Goal: Contribute content: Contribute content

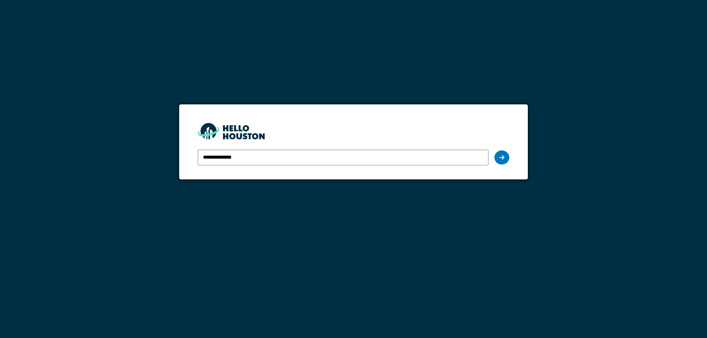
type input "**********"
click at [498, 157] on div at bounding box center [501, 158] width 15 height 14
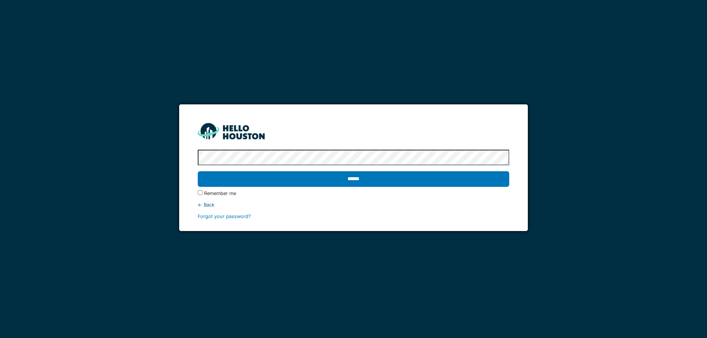
click at [198, 171] on input "******" at bounding box center [354, 179] width 312 height 16
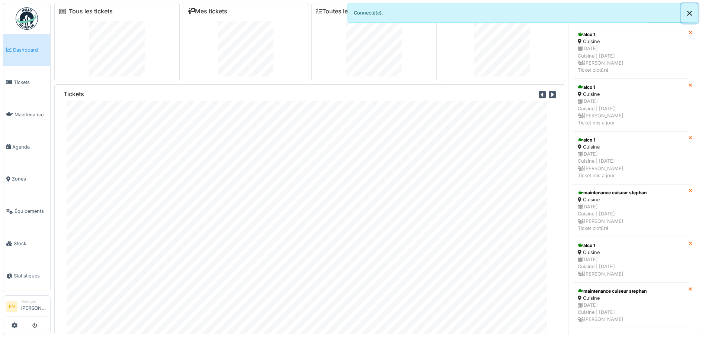
click at [689, 13] on button "Close" at bounding box center [689, 13] width 17 height 20
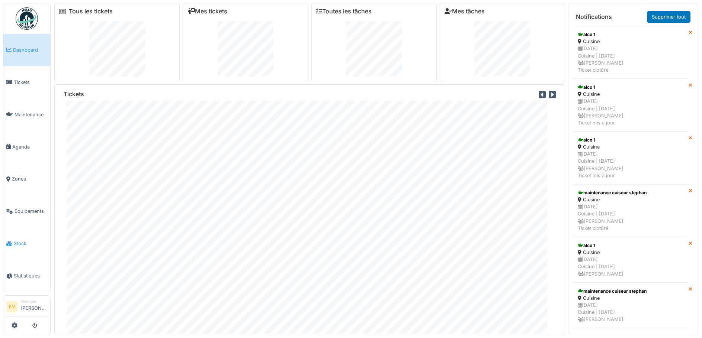
click at [22, 240] on span "Stock" at bounding box center [30, 243] width 33 height 7
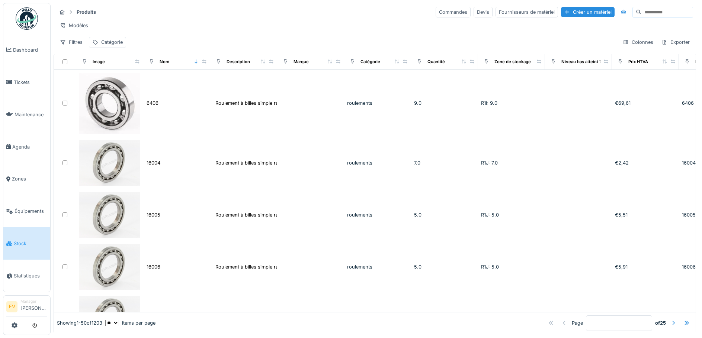
click at [670, 320] on div at bounding box center [673, 323] width 6 height 7
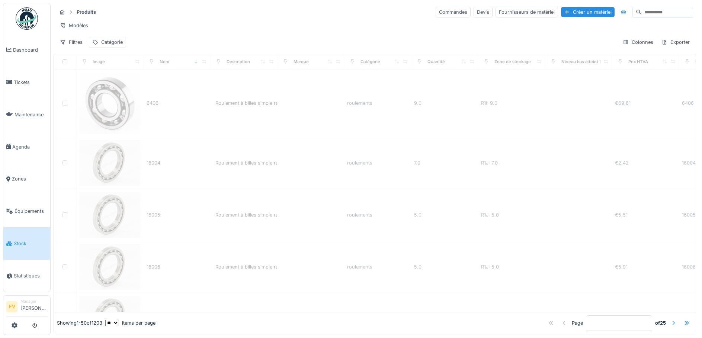
type input "*"
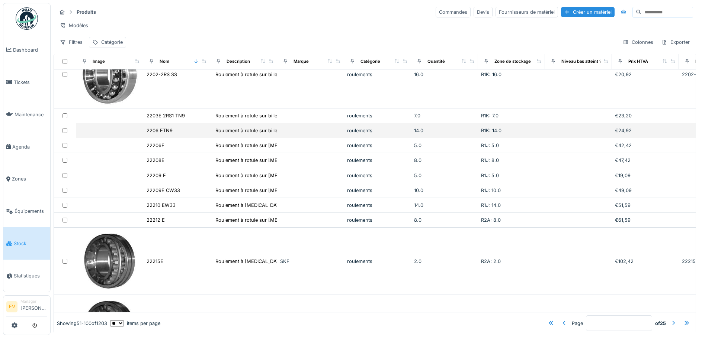
scroll to position [929, 0]
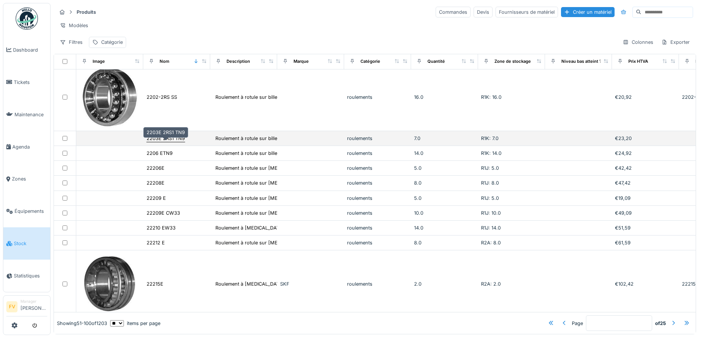
click at [176, 142] on div "2203E 2RS1 TN9" at bounding box center [165, 138] width 38 height 7
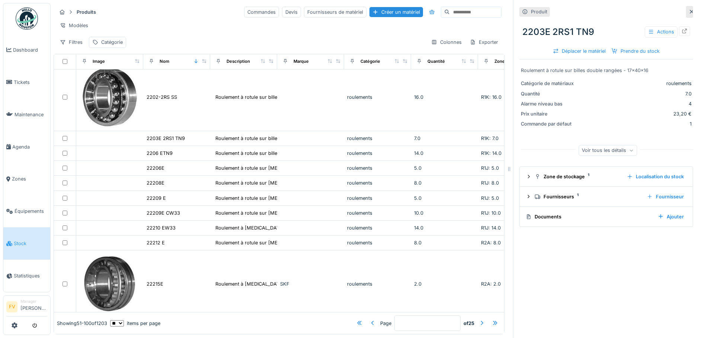
click at [612, 152] on div "Voir tous les détails" at bounding box center [607, 150] width 58 height 11
click at [655, 32] on div "Actions" at bounding box center [660, 31] width 33 height 11
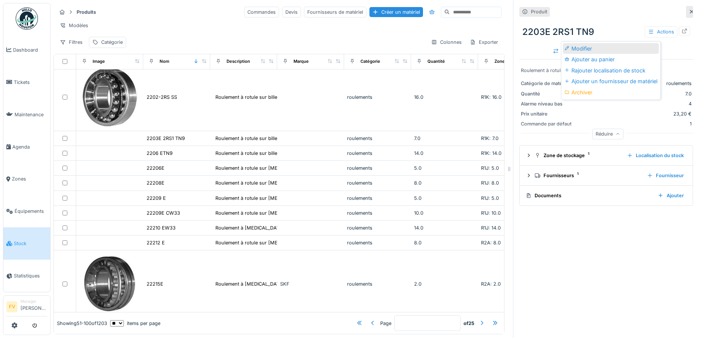
click at [602, 48] on div "Modifier" at bounding box center [610, 48] width 96 height 11
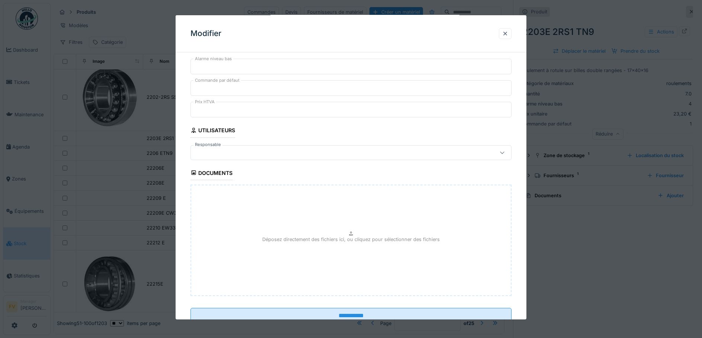
scroll to position [319, 0]
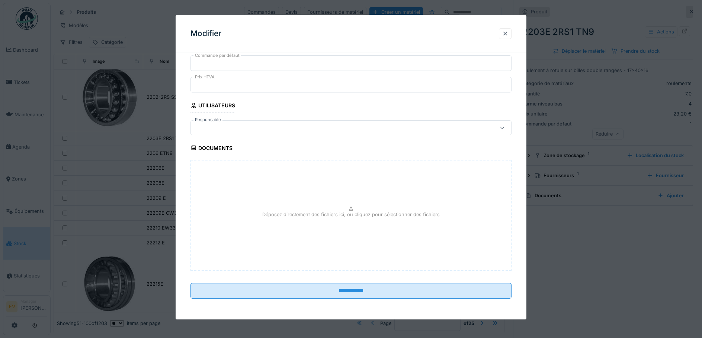
click at [319, 210] on div "Déposez directement des fichiers ici, ou cliquez pour sélectionner des fichiers" at bounding box center [350, 216] width 321 height 112
type input "**********"
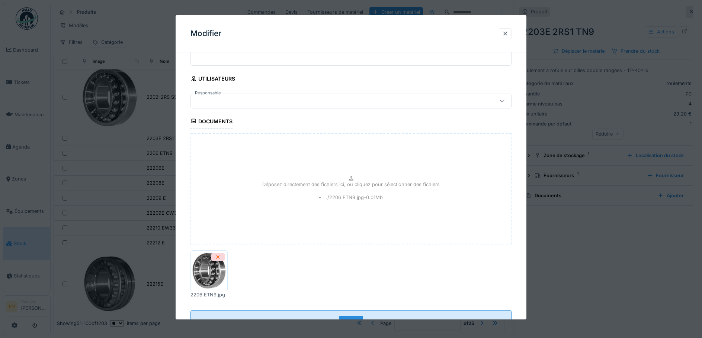
scroll to position [373, 0]
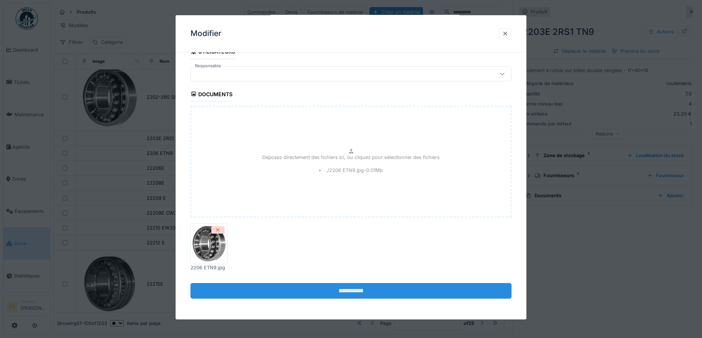
click at [364, 291] on input "**********" at bounding box center [350, 291] width 321 height 16
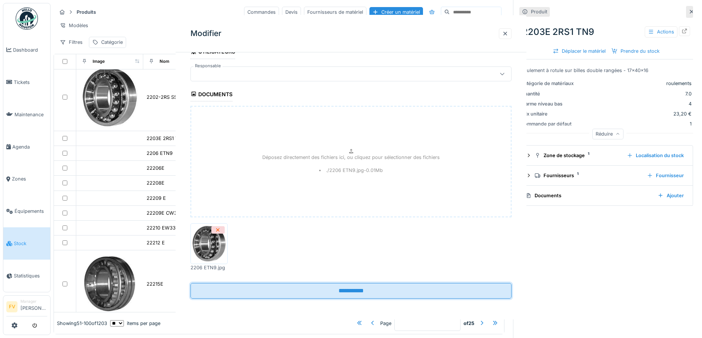
scroll to position [0, 0]
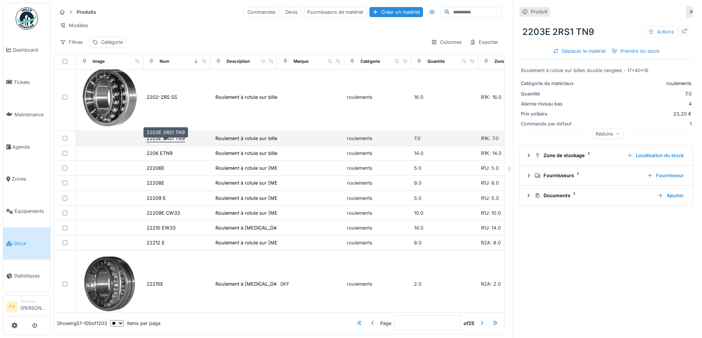
click at [164, 140] on div "2203E 2RS1 TN9" at bounding box center [165, 138] width 38 height 7
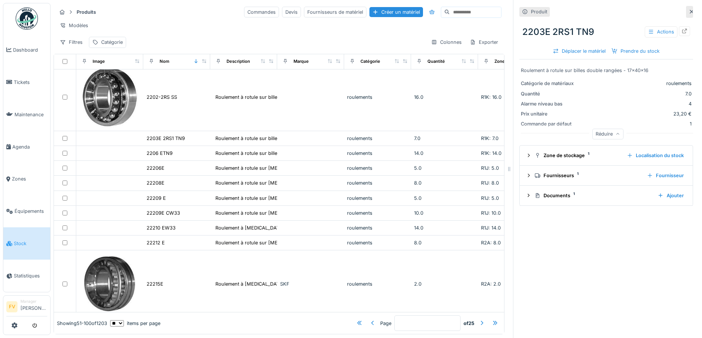
click at [688, 12] on icon at bounding box center [691, 11] width 6 height 5
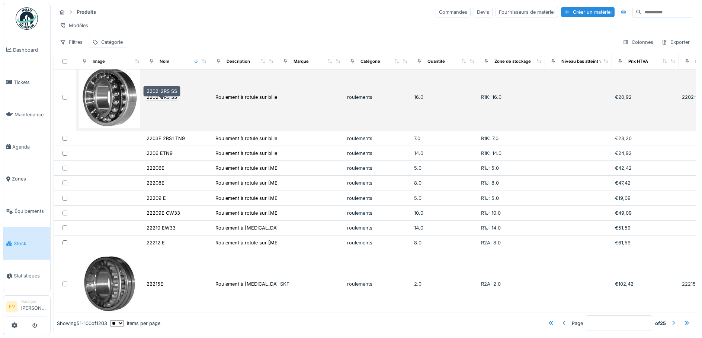
click at [173, 101] on div "2202-2RS SS" at bounding box center [161, 97] width 30 height 7
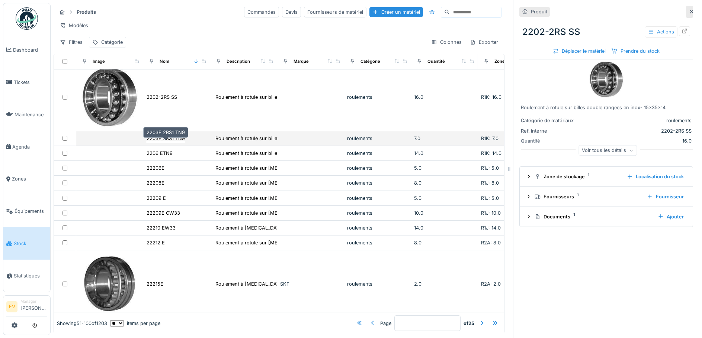
click at [173, 142] on div "2203E 2RS1 TN9" at bounding box center [165, 138] width 38 height 7
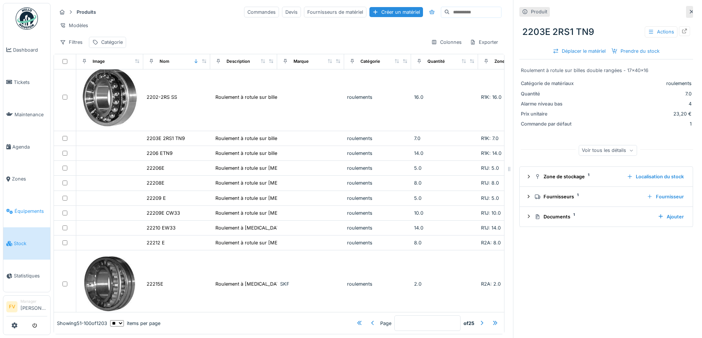
click at [30, 208] on span "Équipements" at bounding box center [30, 211] width 33 height 7
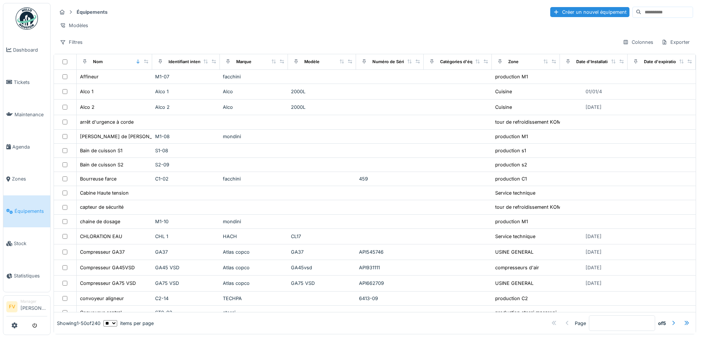
click at [20, 240] on span "Stock" at bounding box center [30, 243] width 33 height 7
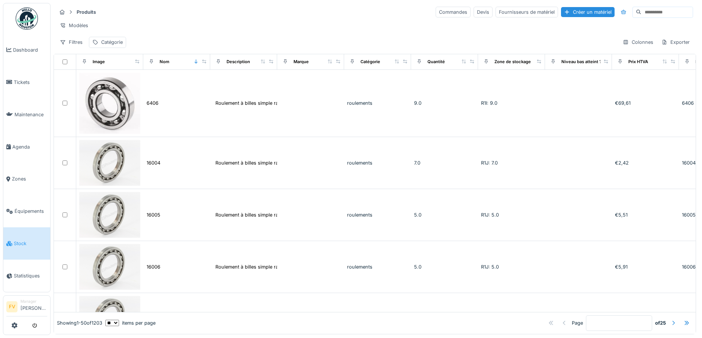
click at [670, 320] on div at bounding box center [673, 323] width 6 height 7
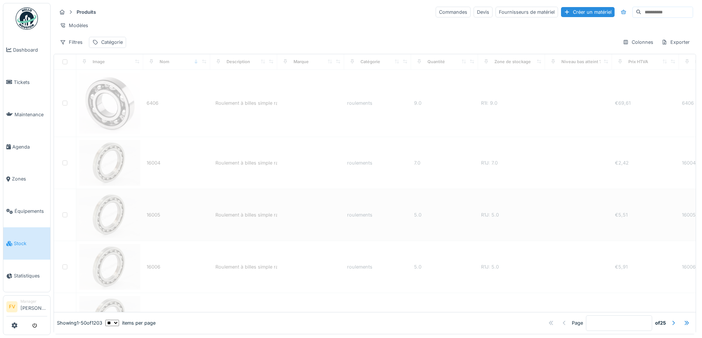
type input "*"
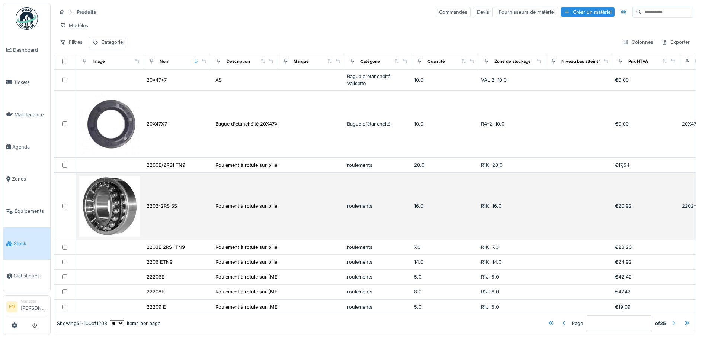
scroll to position [892, 0]
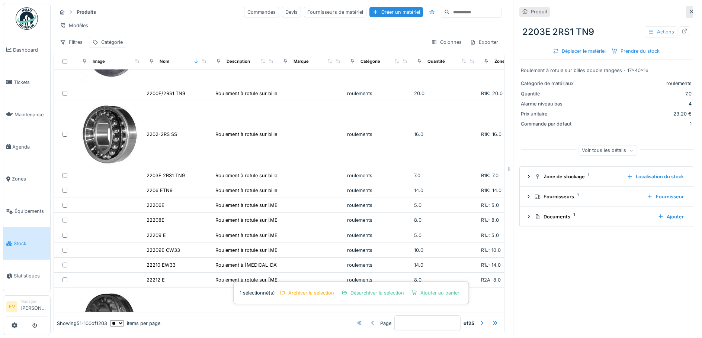
click at [649, 31] on div "Actions" at bounding box center [660, 31] width 33 height 11
click at [595, 49] on div "Modifier" at bounding box center [610, 48] width 96 height 11
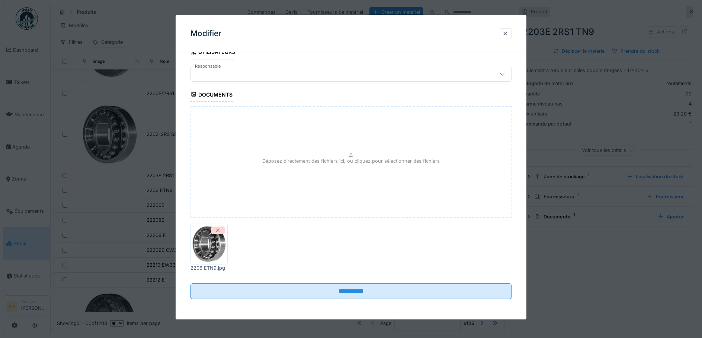
scroll to position [373, 0]
click at [213, 241] on img at bounding box center [208, 243] width 33 height 37
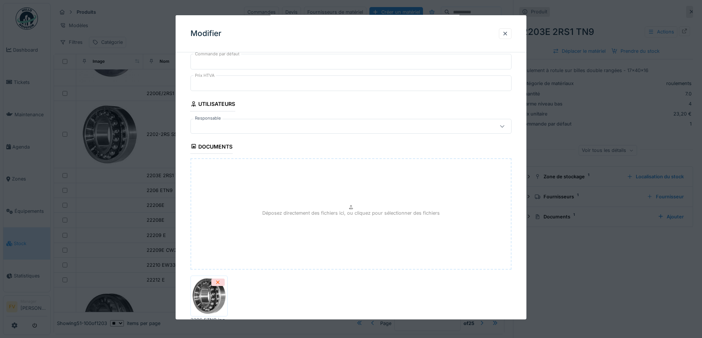
scroll to position [335, 0]
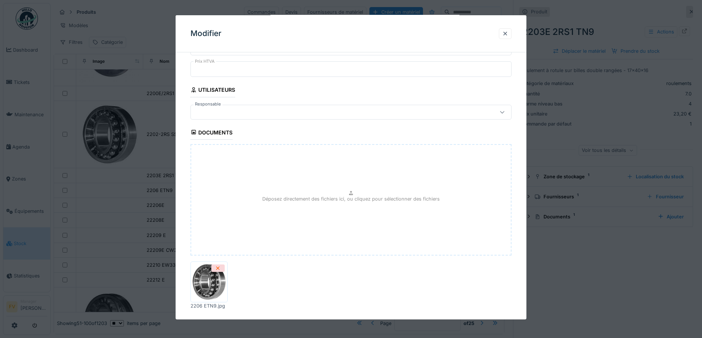
click at [196, 133] on icon at bounding box center [193, 132] width 4 height 4
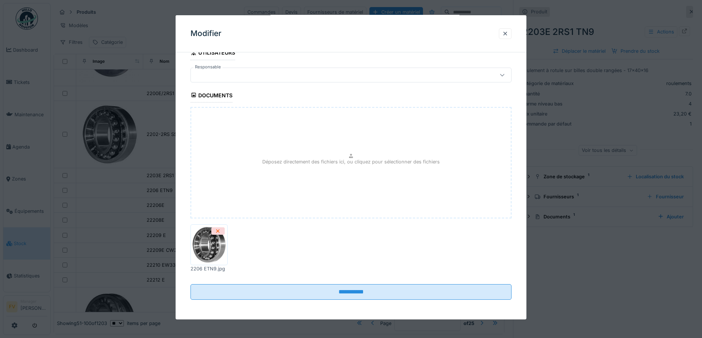
scroll to position [373, 0]
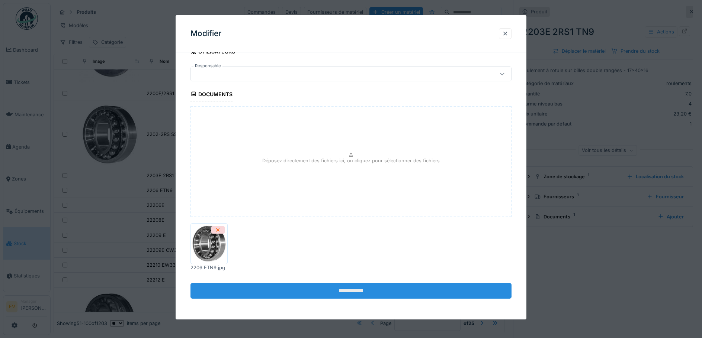
click at [260, 294] on input "**********" at bounding box center [350, 291] width 321 height 16
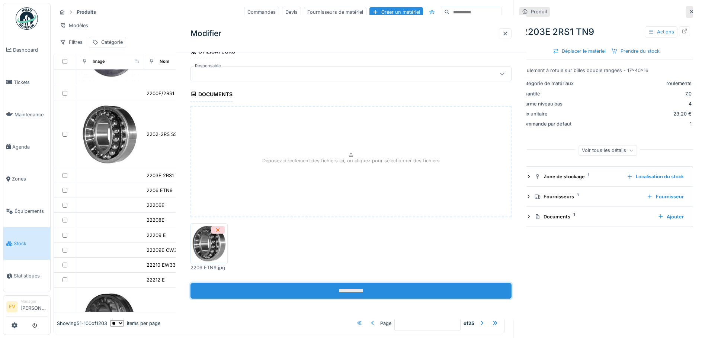
scroll to position [0, 0]
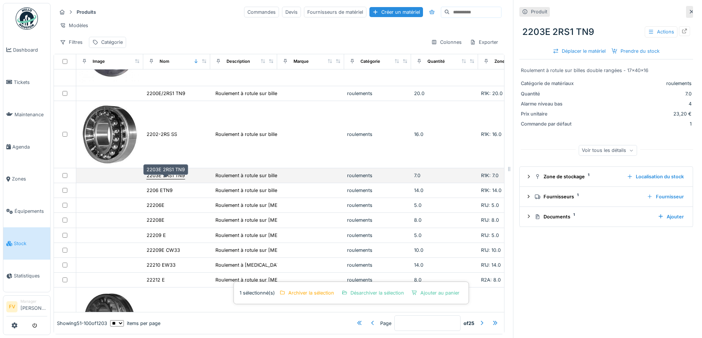
click at [182, 179] on div "2203E 2RS1 TN9" at bounding box center [165, 175] width 38 height 7
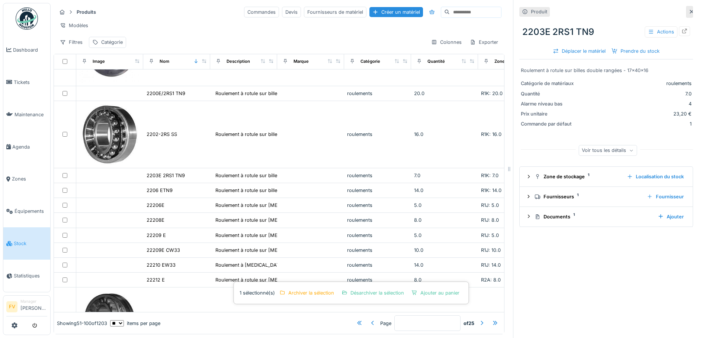
click at [524, 12] on div "Produit" at bounding box center [534, 11] width 30 height 9
click at [681, 33] on div at bounding box center [684, 31] width 6 height 7
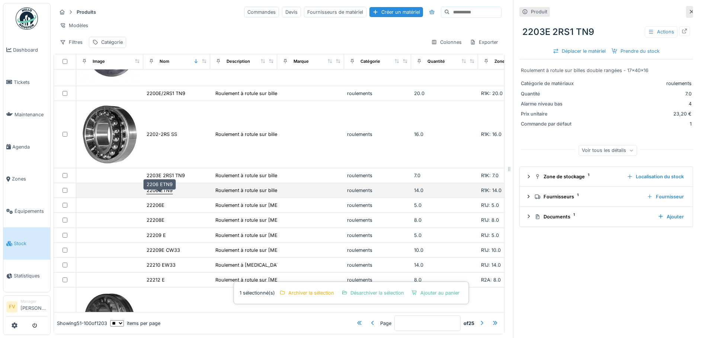
click at [154, 194] on div "2206 ETN9" at bounding box center [159, 190] width 26 height 7
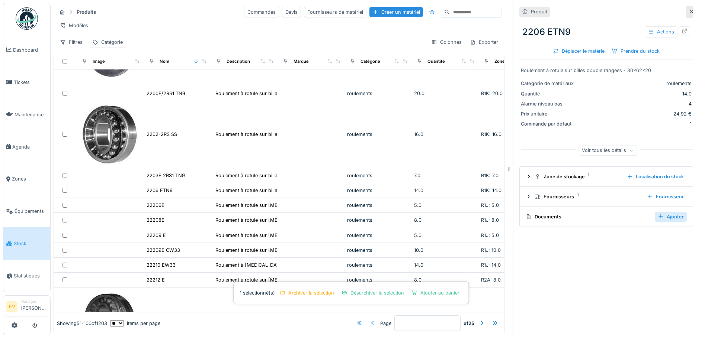
click at [660, 215] on div "Ajouter" at bounding box center [670, 217] width 32 height 10
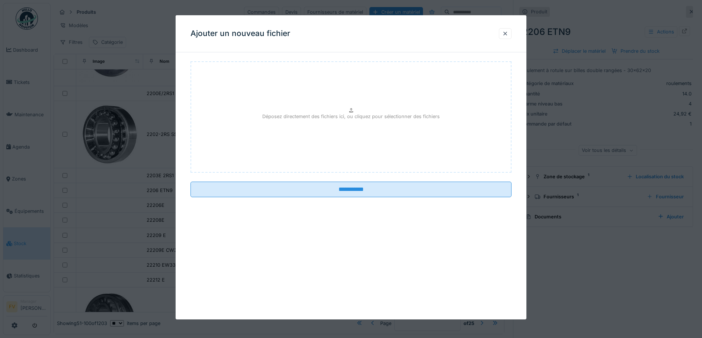
click at [358, 121] on div "Déposez directement des fichiers ici, ou cliquez pour sélectionner des fichiers" at bounding box center [350, 117] width 321 height 112
type input "**********"
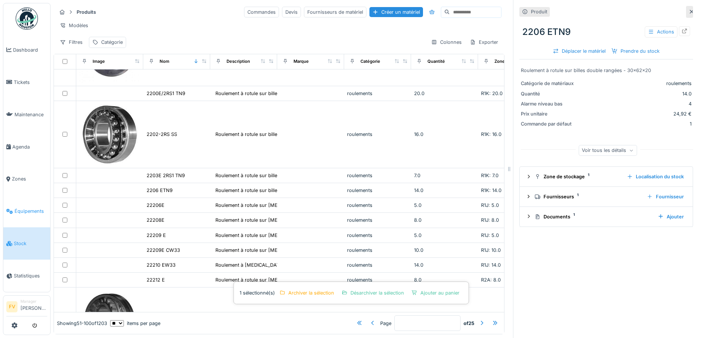
click at [13, 209] on li "Équipements" at bounding box center [26, 211] width 41 height 7
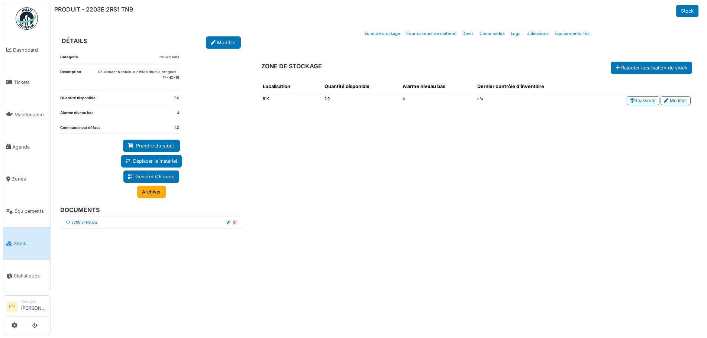
click at [68, 221] on icon at bounding box center [68, 223] width 4 height 4
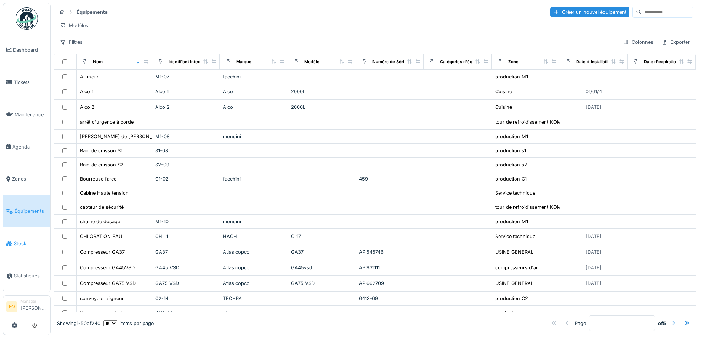
click at [22, 240] on span "Stock" at bounding box center [30, 243] width 33 height 7
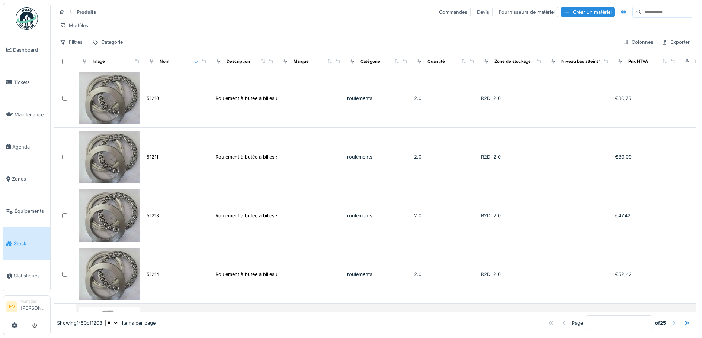
scroll to position [818, 0]
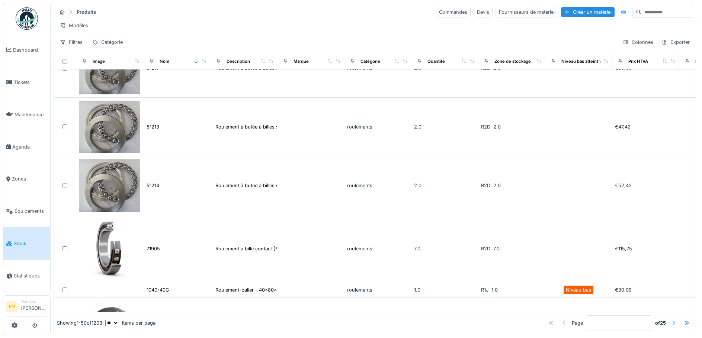
click div
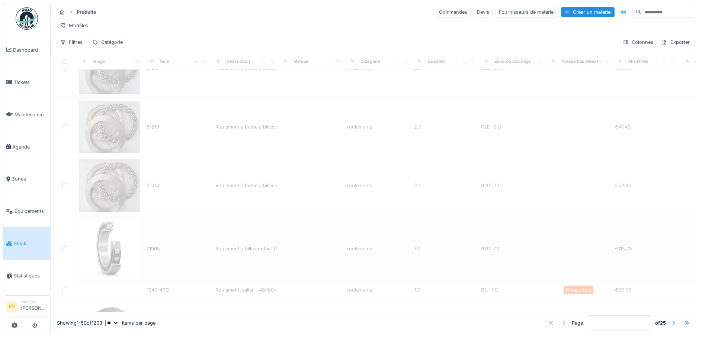
type input "*"
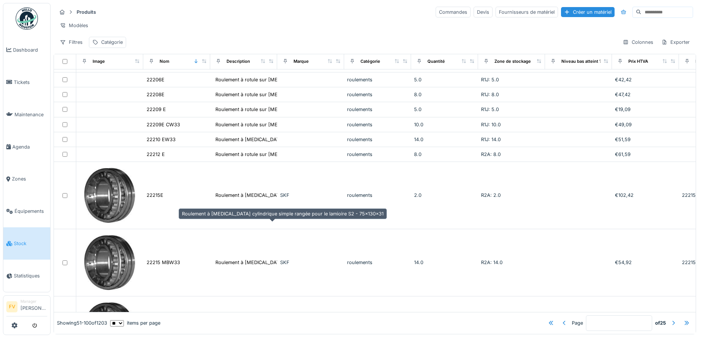
scroll to position [1078, 0]
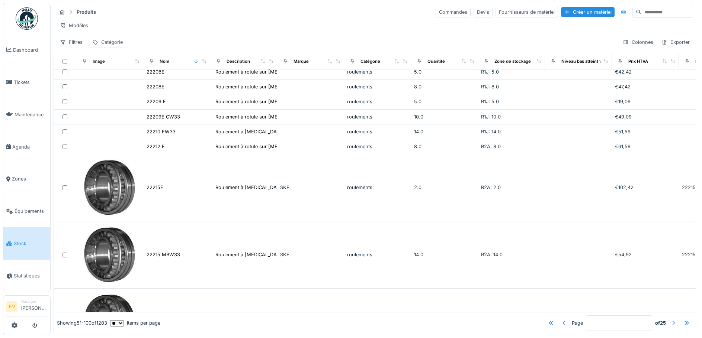
click div "Catégorie"
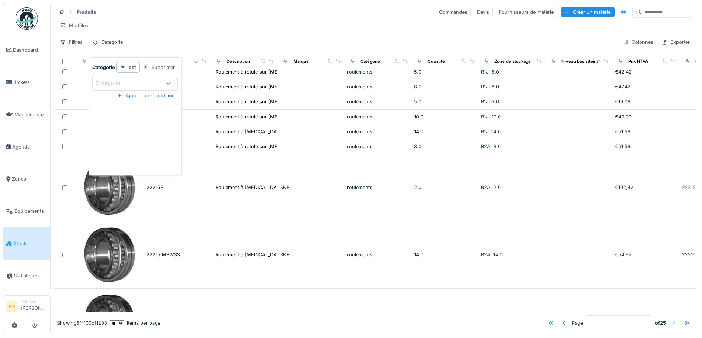
click div "Catégorie"
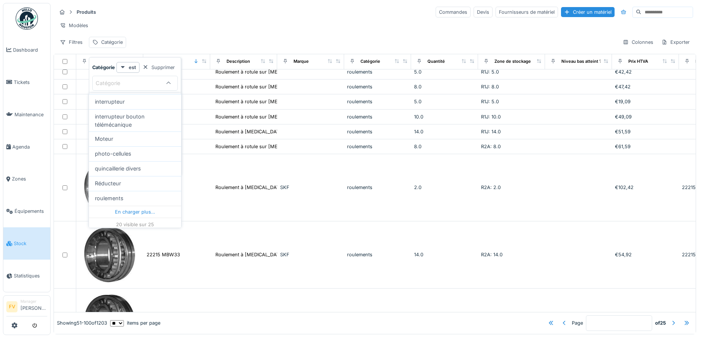
scroll to position [235, 0]
click div "roulements"
type input "***"
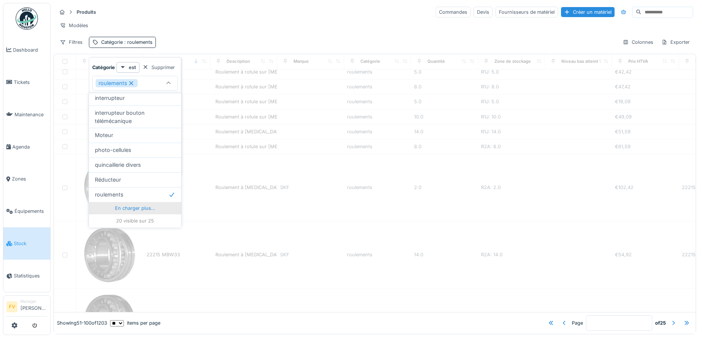
type input "*"
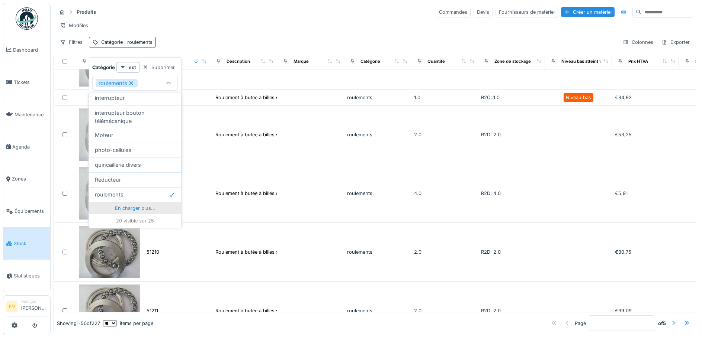
scroll to position [1291, 0]
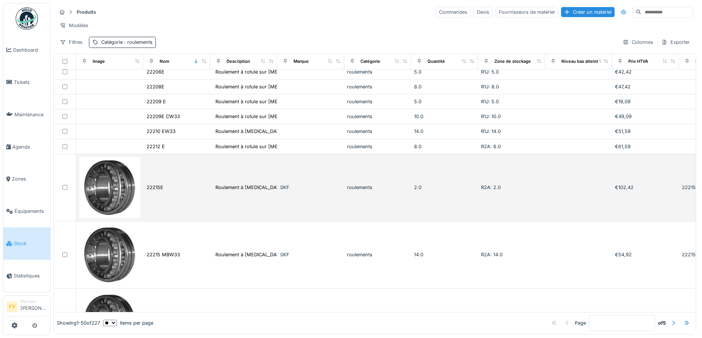
click td "22215E"
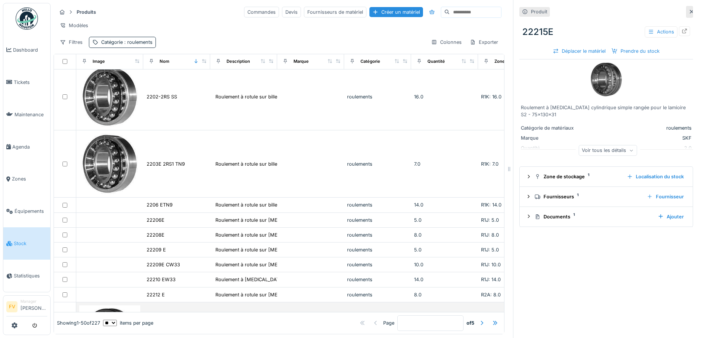
scroll to position [1179, 0]
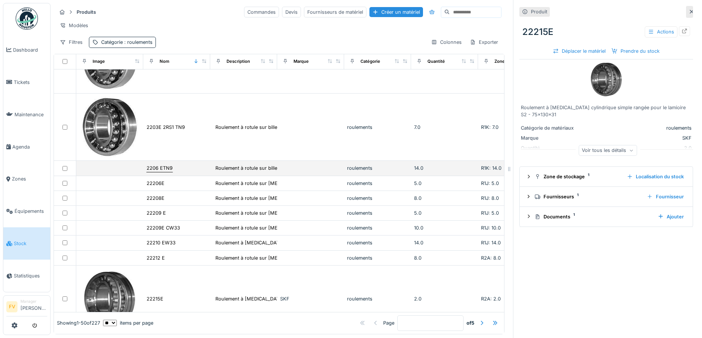
click div "2206 ETN9"
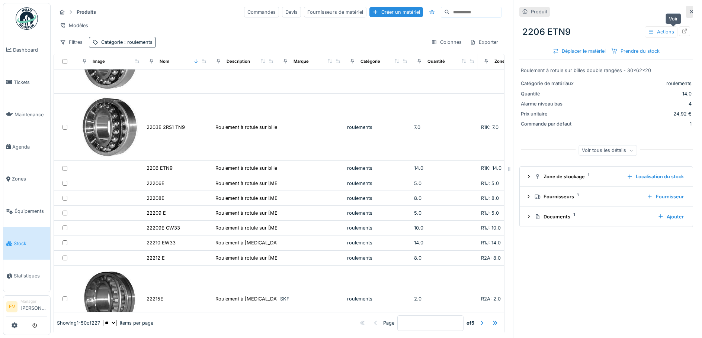
click icon
click icon "submit"
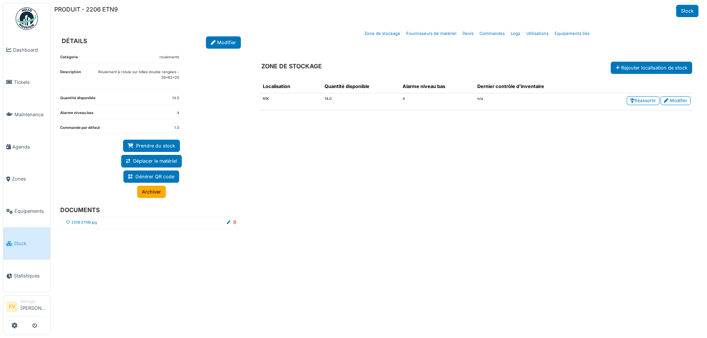
click at [68, 223] on icon at bounding box center [68, 223] width 4 height 4
click at [289, 200] on div "Localisation Quantité disponible Alarme niveau bas Dernier contrôle d'inventair…" at bounding box center [477, 197] width 446 height 247
click at [681, 13] on link "Stock" at bounding box center [687, 11] width 22 height 12
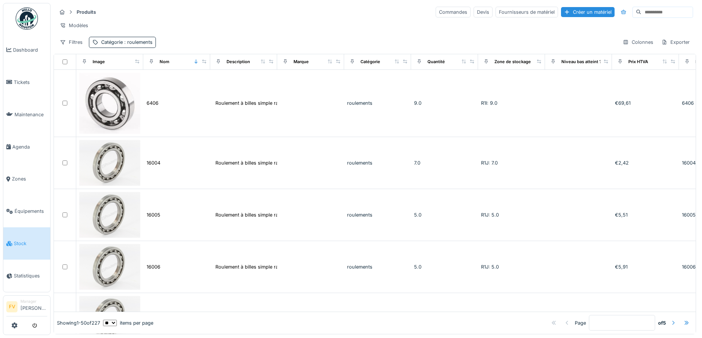
click at [670, 320] on div at bounding box center [673, 323] width 6 height 7
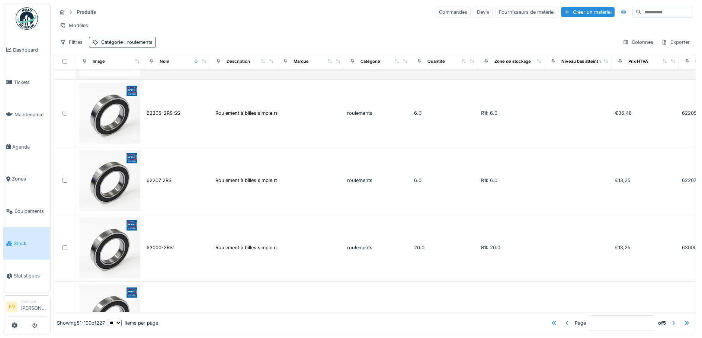
scroll to position [1561, 0]
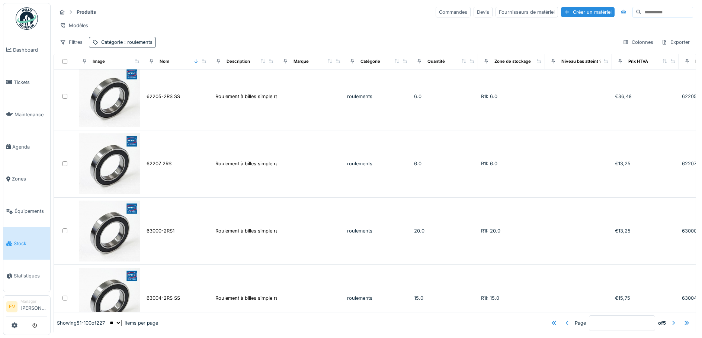
click at [564, 320] on div at bounding box center [567, 323] width 6 height 7
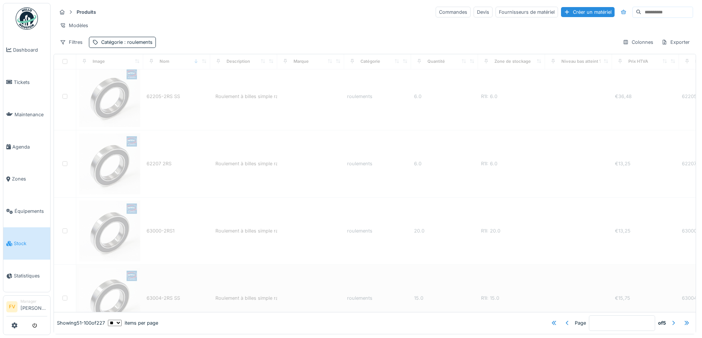
type input "*"
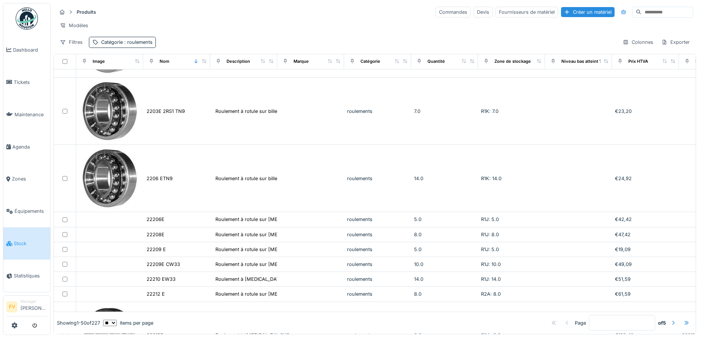
scroll to position [1182, 0]
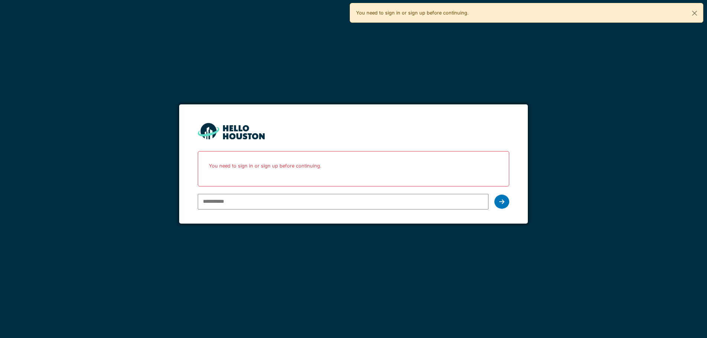
drag, startPoint x: 0, startPoint y: 0, endPoint x: 256, endPoint y: 204, distance: 327.5
click at [256, 204] on input "email" at bounding box center [343, 202] width 291 height 16
type input "**********"
click at [505, 203] on div at bounding box center [501, 202] width 15 height 14
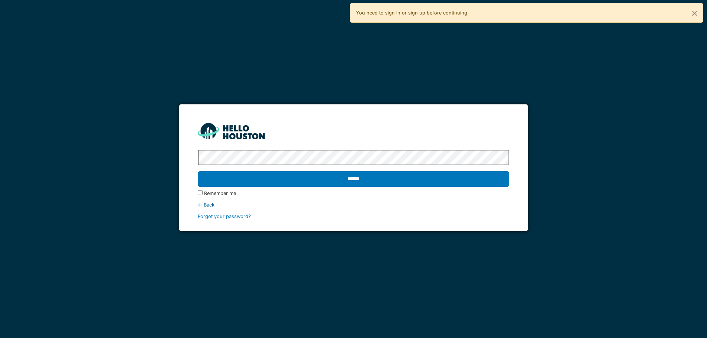
click at [198, 171] on input "******" at bounding box center [354, 179] width 312 height 16
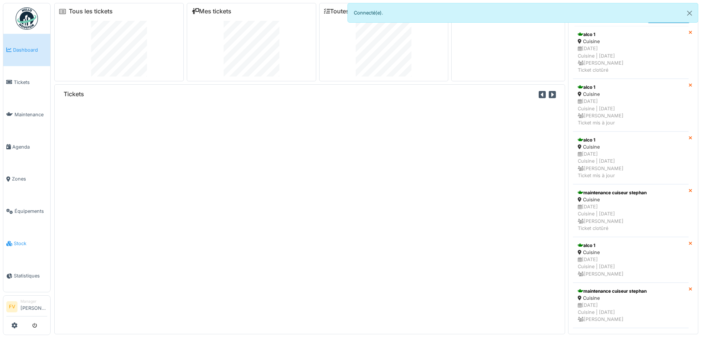
click at [23, 240] on span "Stock" at bounding box center [30, 243] width 33 height 7
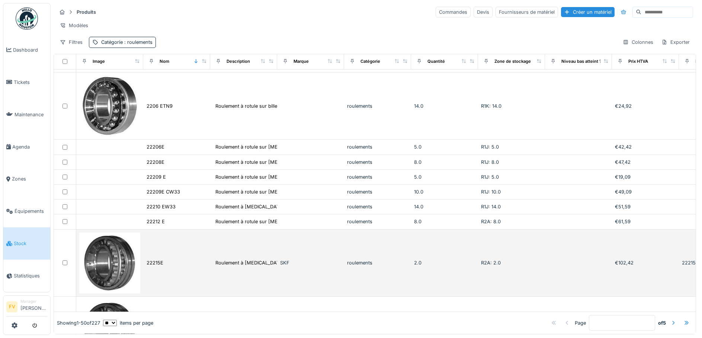
scroll to position [1227, 0]
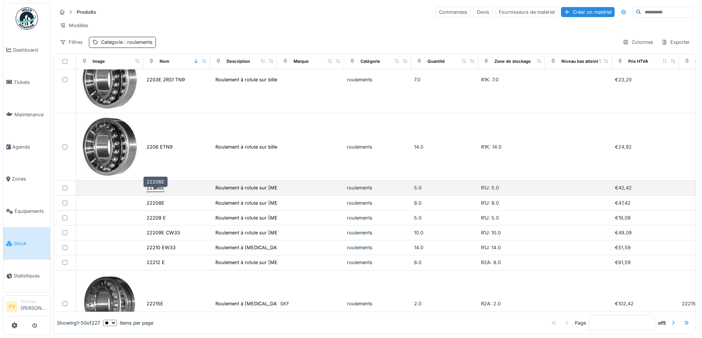
click at [156, 191] on div "22206E" at bounding box center [155, 187] width 18 height 7
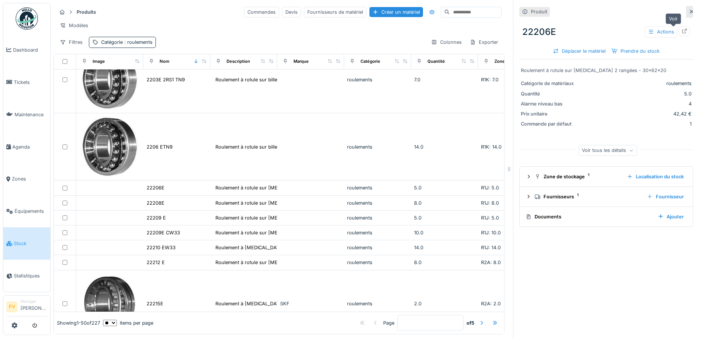
click at [681, 28] on div at bounding box center [684, 31] width 6 height 7
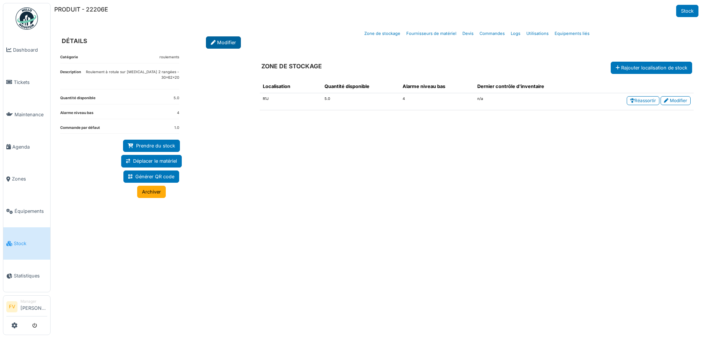
click at [214, 40] on link "Modifier" at bounding box center [223, 42] width 35 height 12
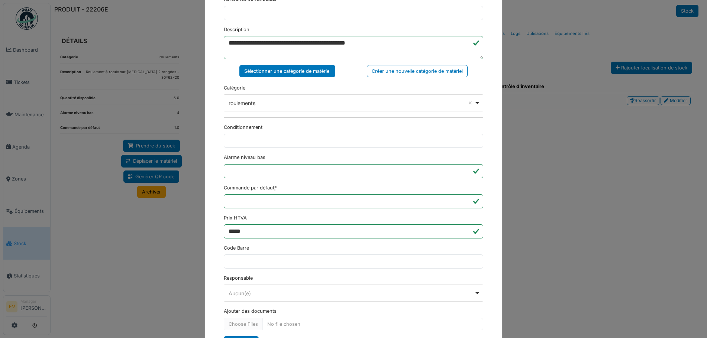
scroll to position [180, 0]
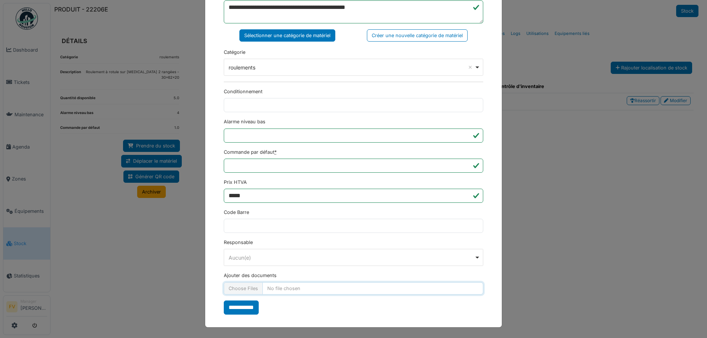
click at [249, 287] on input "Ajouter des documents" at bounding box center [353, 289] width 259 height 12
type input "**********"
click at [244, 309] on input "**********" at bounding box center [241, 308] width 35 height 14
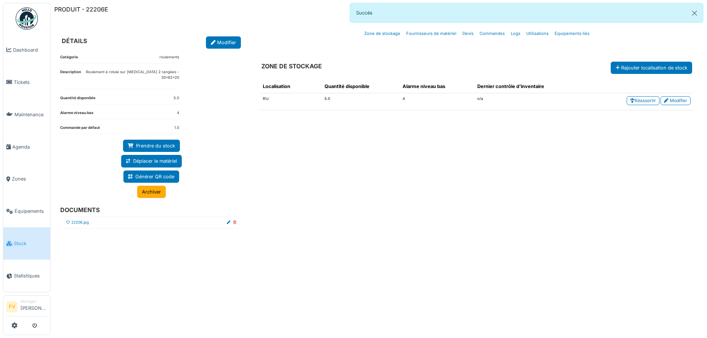
click at [66, 221] on icon at bounding box center [68, 223] width 4 height 4
click at [693, 12] on button "Close" at bounding box center [694, 13] width 17 height 20
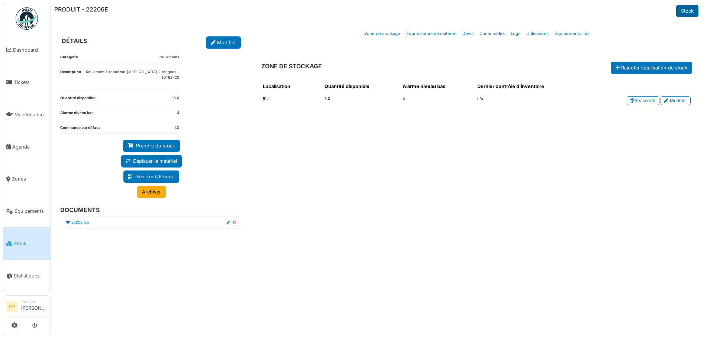
click at [683, 12] on link "Stock" at bounding box center [687, 11] width 22 height 12
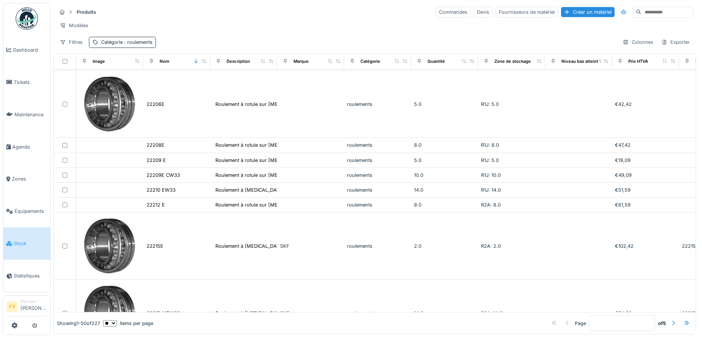
scroll to position [1338, 0]
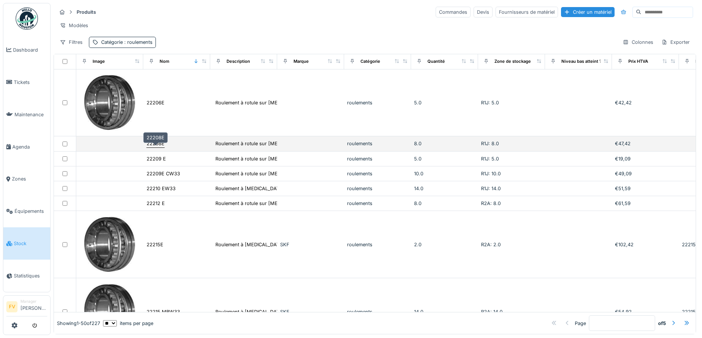
click at [161, 147] on div "22208E" at bounding box center [155, 143] width 18 height 7
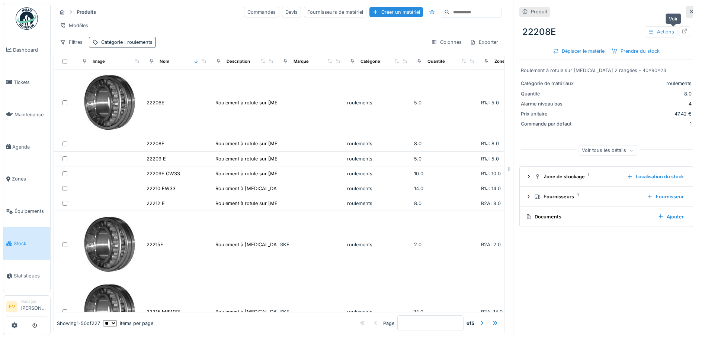
click at [681, 31] on icon at bounding box center [684, 31] width 6 height 5
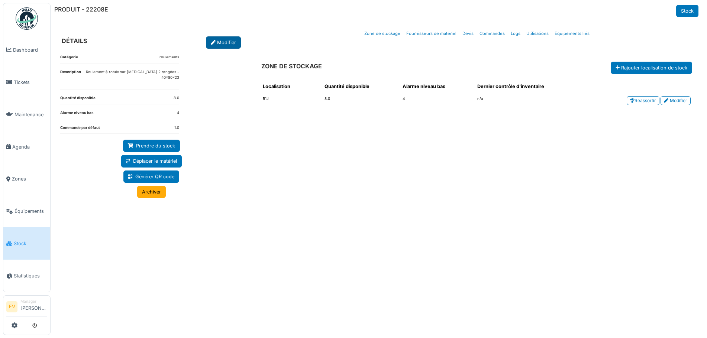
click at [221, 42] on link "Modifier" at bounding box center [223, 42] width 35 height 12
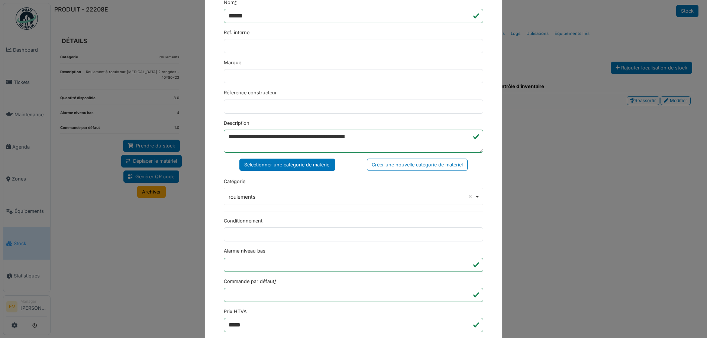
scroll to position [180, 0]
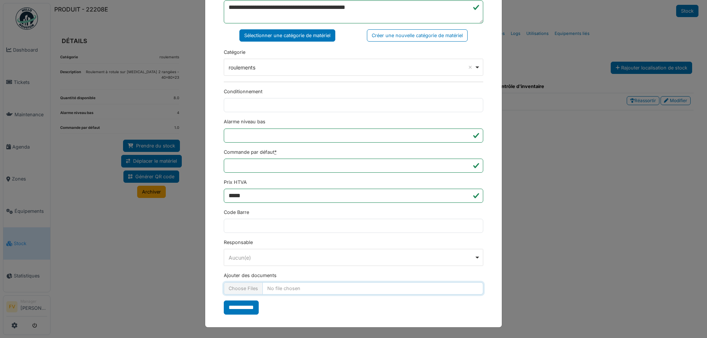
click at [239, 286] on input "Ajouter des documents" at bounding box center [353, 289] width 259 height 12
type input "**********"
click at [245, 306] on input "**********" at bounding box center [241, 308] width 35 height 14
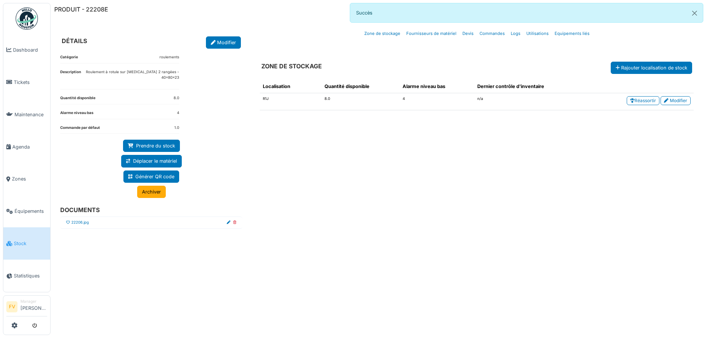
click at [68, 221] on icon at bounding box center [68, 223] width 4 height 4
click at [697, 6] on button "Close" at bounding box center [694, 13] width 17 height 20
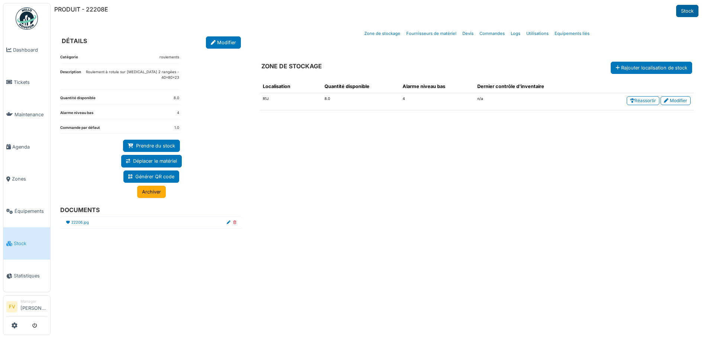
click at [691, 9] on link "Stock" at bounding box center [687, 11] width 22 height 12
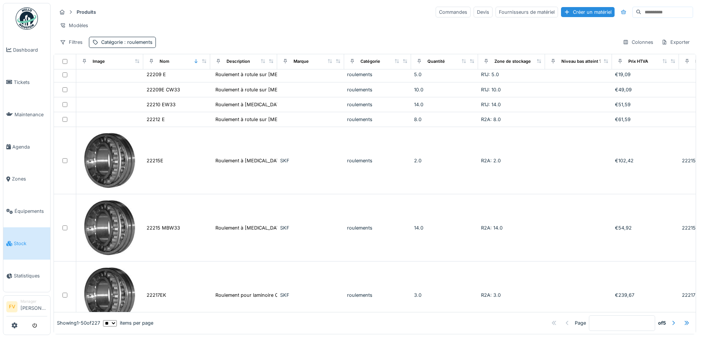
scroll to position [1413, 0]
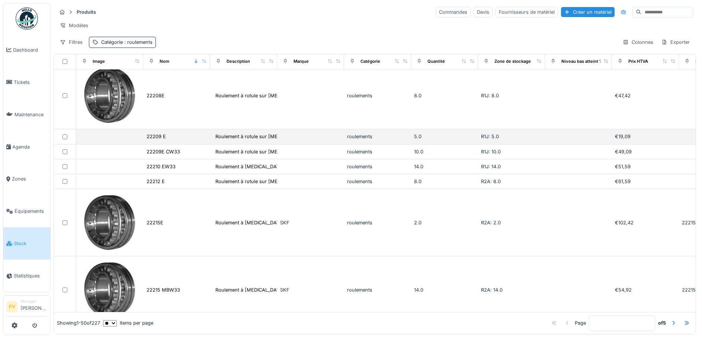
click at [167, 141] on div "22209 E" at bounding box center [176, 137] width 61 height 8
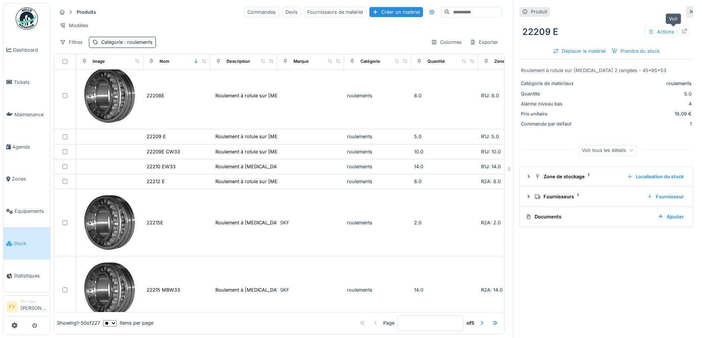
click at [681, 32] on icon at bounding box center [684, 31] width 6 height 5
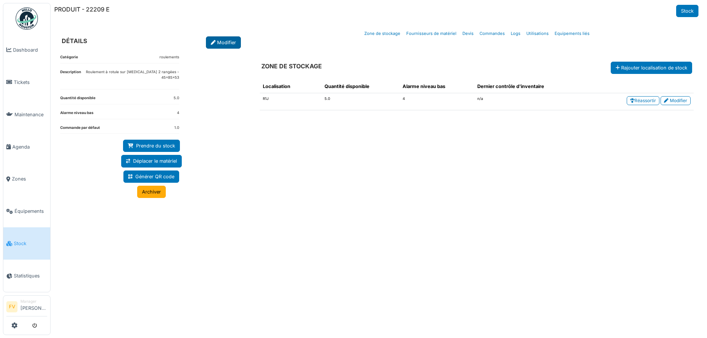
click at [215, 45] on link "Modifier" at bounding box center [223, 42] width 35 height 12
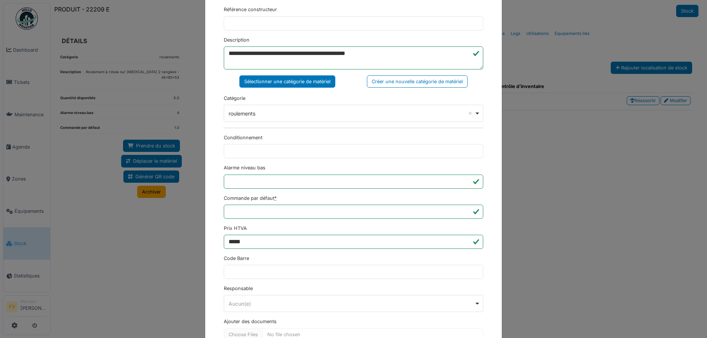
scroll to position [180, 0]
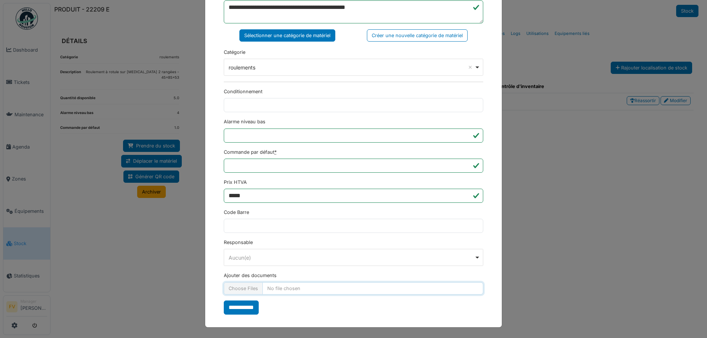
click at [241, 288] on input "Ajouter des documents" at bounding box center [353, 289] width 259 height 12
type input "**********"
click at [247, 307] on input "**********" at bounding box center [241, 308] width 35 height 14
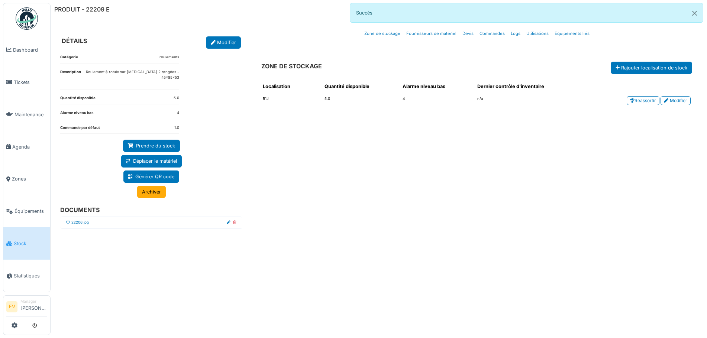
click at [68, 221] on icon at bounding box center [68, 223] width 4 height 4
click at [693, 13] on button "Close" at bounding box center [694, 13] width 17 height 20
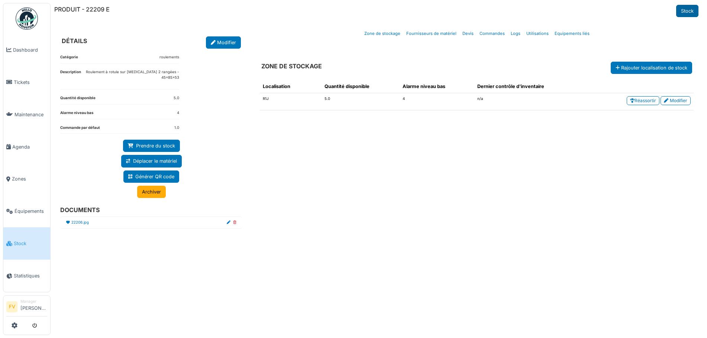
click at [683, 12] on link "Stock" at bounding box center [687, 11] width 22 height 12
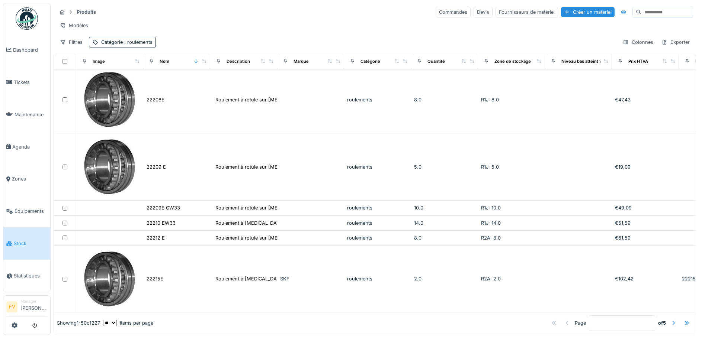
scroll to position [1450, 0]
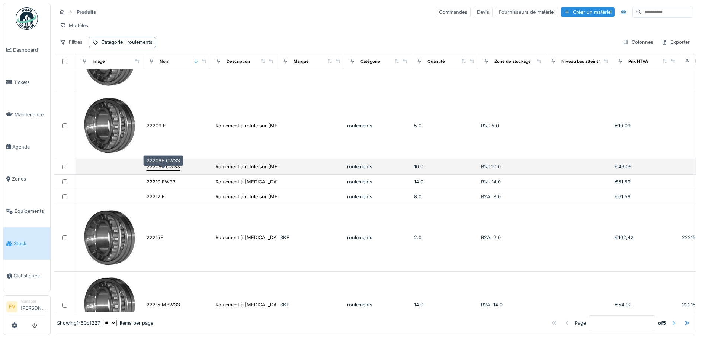
click at [158, 170] on div "22209E CW33" at bounding box center [162, 166] width 33 height 7
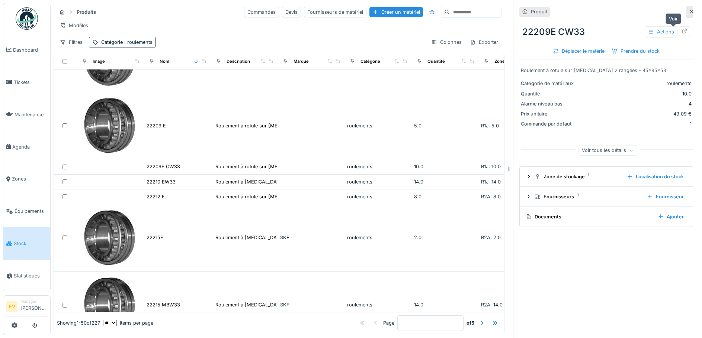
click at [682, 30] on icon at bounding box center [684, 31] width 5 height 5
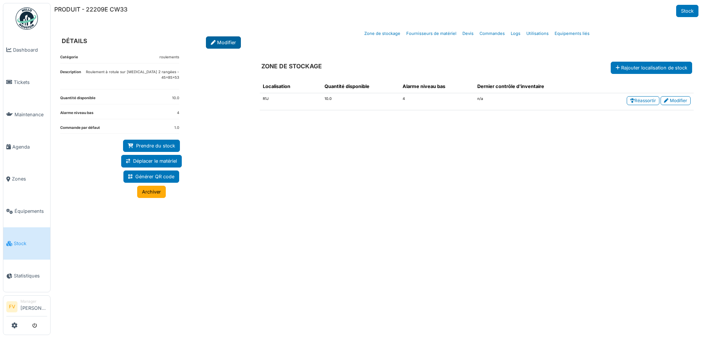
click at [217, 43] on link "Modifier" at bounding box center [223, 42] width 35 height 12
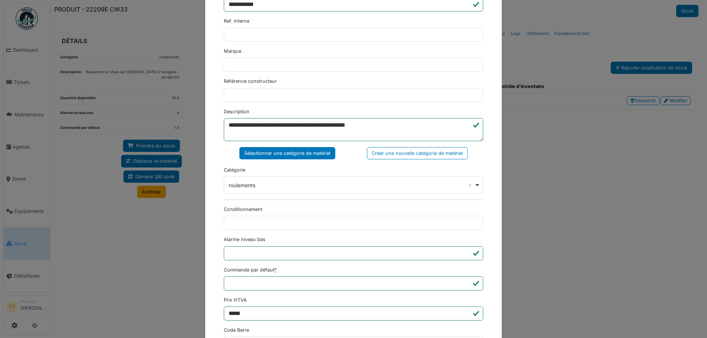
scroll to position [180, 0]
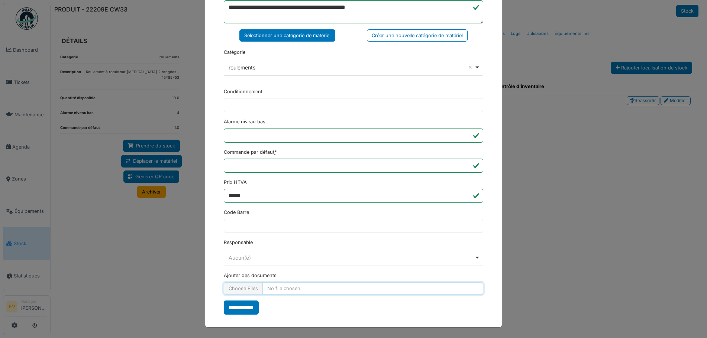
click at [244, 289] on input "Ajouter des documents" at bounding box center [353, 289] width 259 height 12
type input "**********"
click at [230, 308] on input "**********" at bounding box center [241, 308] width 35 height 14
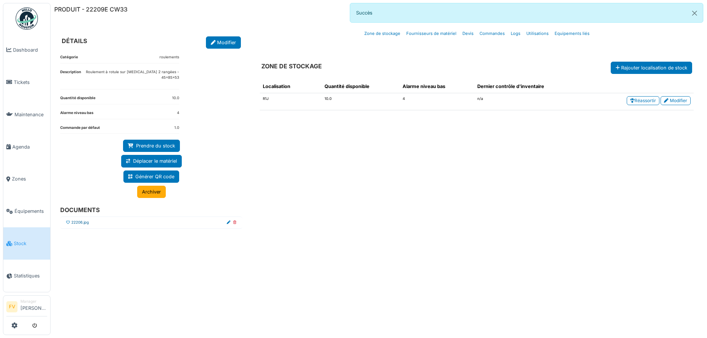
click at [72, 220] on link "22206.jpg" at bounding box center [79, 223] width 17 height 6
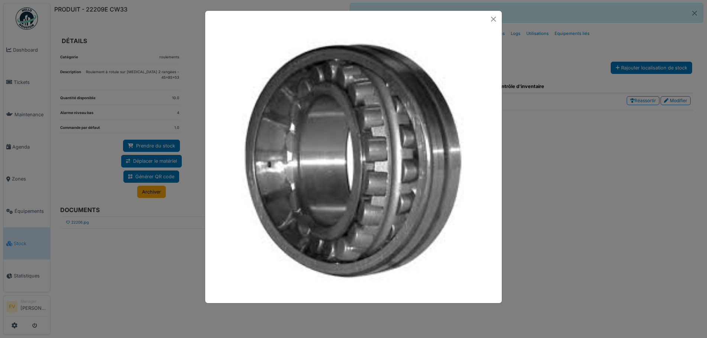
click at [68, 216] on div at bounding box center [353, 169] width 707 height 338
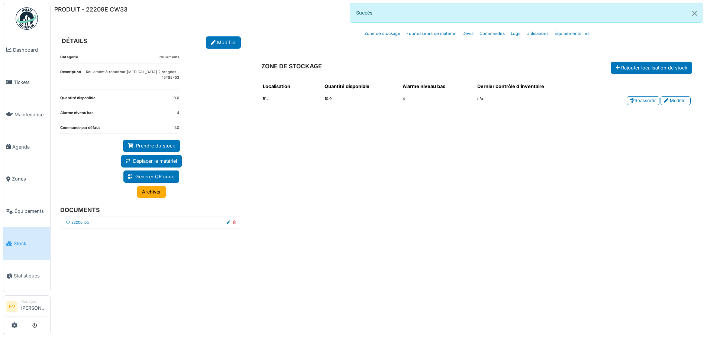
click at [68, 221] on icon at bounding box center [68, 223] width 4 height 4
click at [693, 12] on button "Close" at bounding box center [694, 13] width 17 height 20
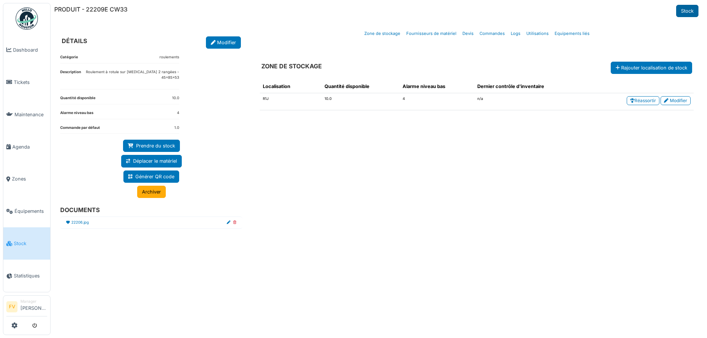
click at [691, 13] on link "Stock" at bounding box center [687, 11] width 22 height 12
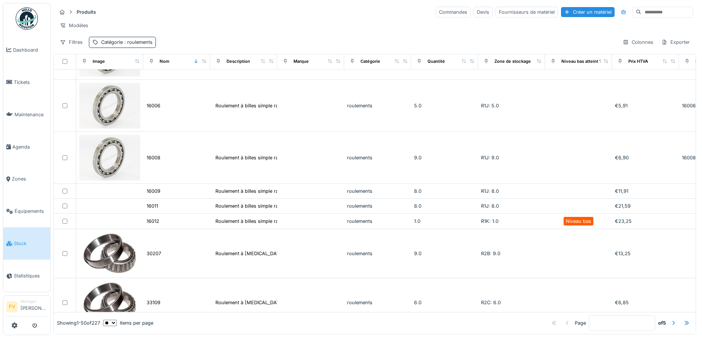
scroll to position [186, 0]
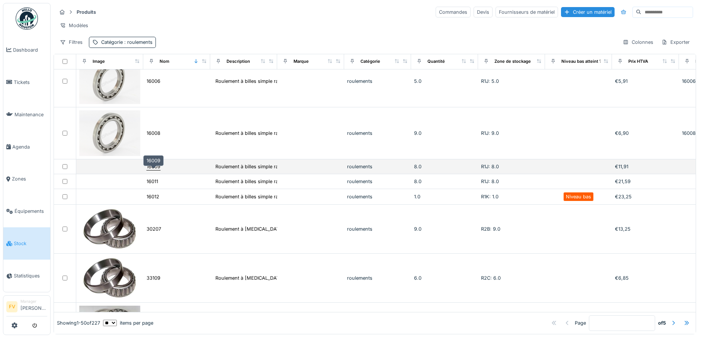
click at [155, 170] on div "16009" at bounding box center [153, 166] width 14 height 7
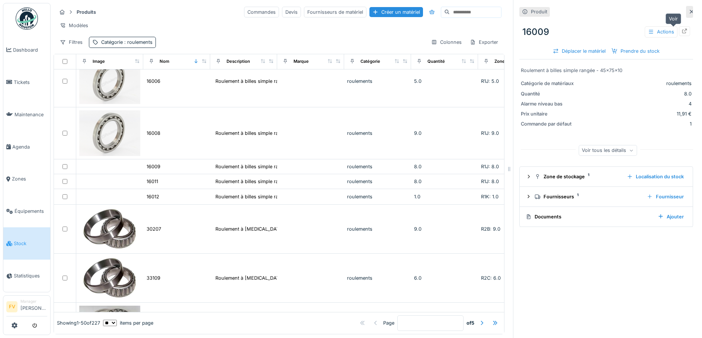
click at [681, 30] on icon at bounding box center [684, 31] width 6 height 5
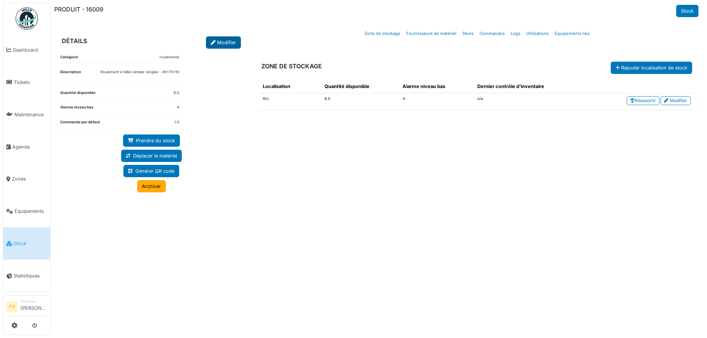
click at [228, 38] on link "Modifier" at bounding box center [223, 42] width 35 height 12
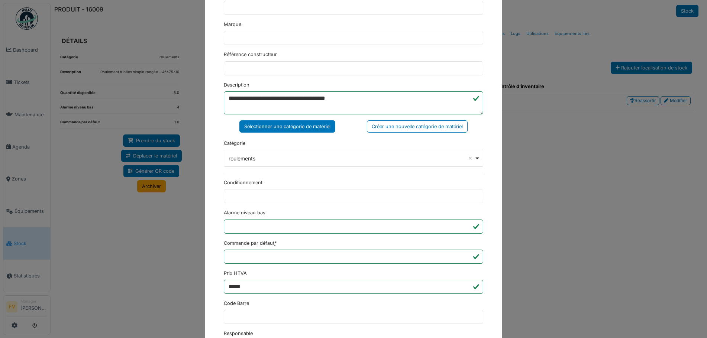
scroll to position [180, 0]
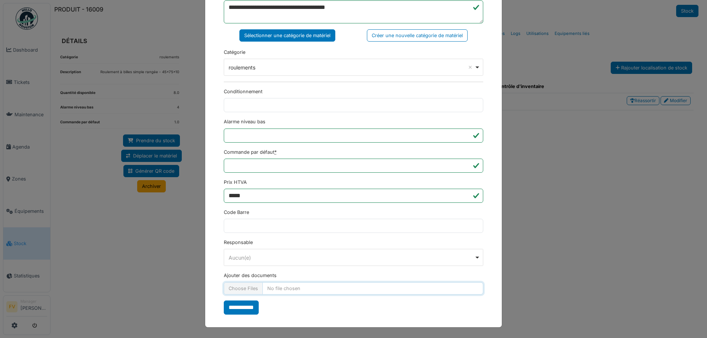
click at [256, 284] on input "Ajouter des documents" at bounding box center [353, 289] width 259 height 12
type input "**********"
click at [239, 307] on input "**********" at bounding box center [241, 308] width 35 height 14
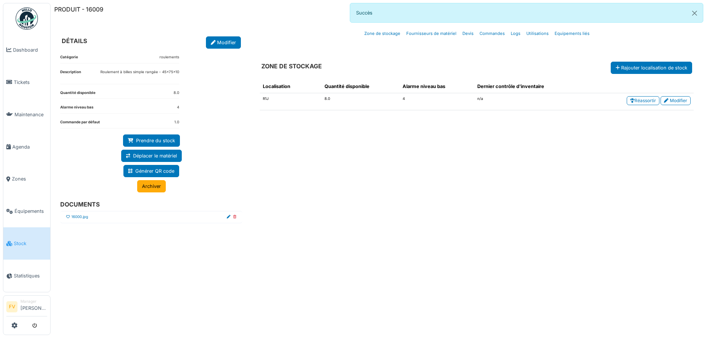
click at [69, 217] on icon at bounding box center [68, 217] width 4 height 4
click at [695, 10] on button "Close" at bounding box center [694, 13] width 17 height 20
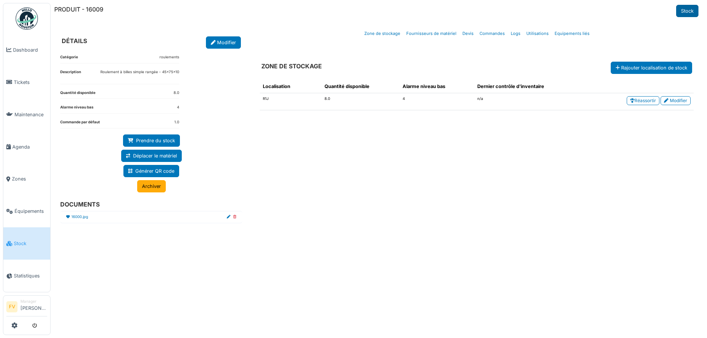
click at [688, 10] on link "Stock" at bounding box center [687, 11] width 22 height 12
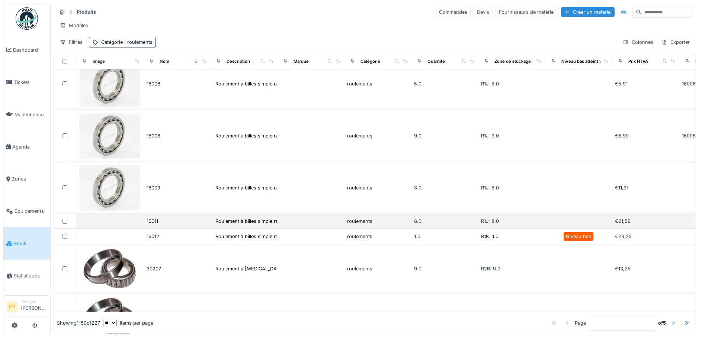
scroll to position [223, 0]
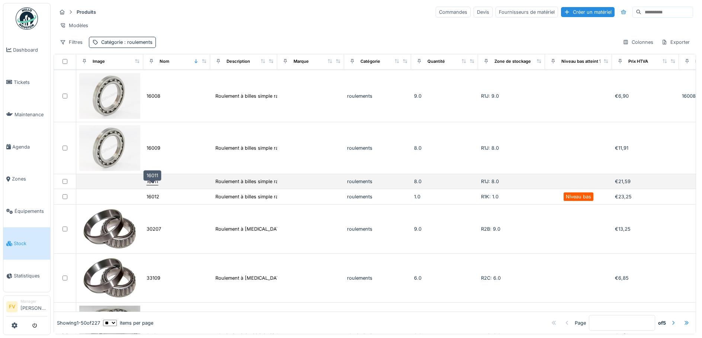
click at [157, 185] on div "16011" at bounding box center [152, 181] width 12 height 7
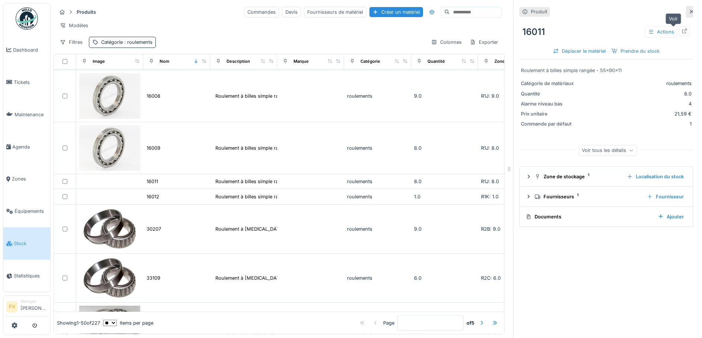
click at [682, 30] on icon at bounding box center [684, 31] width 5 height 5
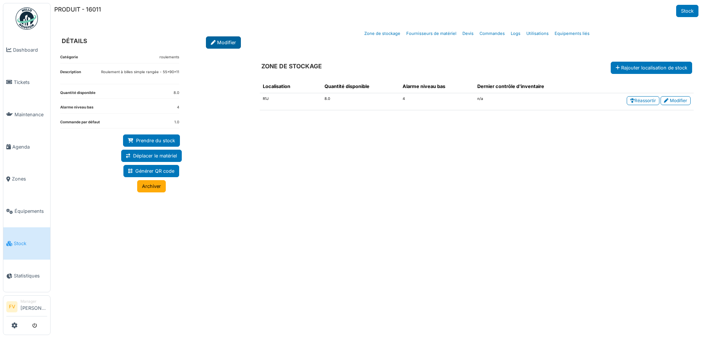
click at [229, 44] on link "Modifier" at bounding box center [223, 42] width 35 height 12
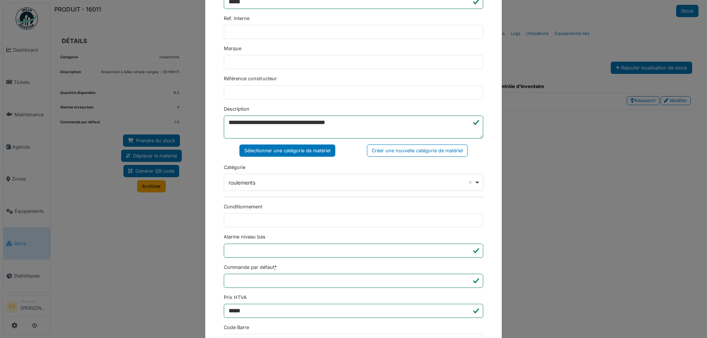
scroll to position [180, 0]
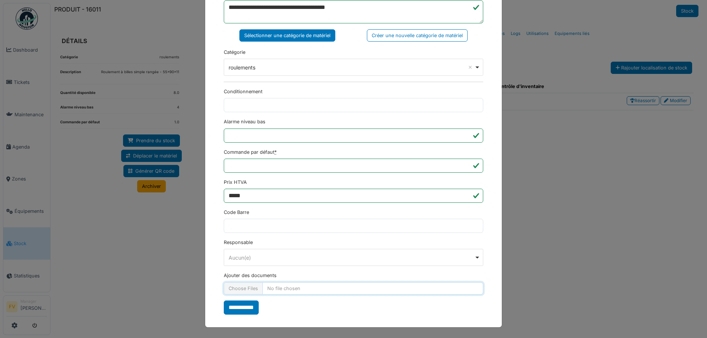
click at [240, 293] on input "Ajouter des documents" at bounding box center [353, 289] width 259 height 12
type input "**********"
click at [239, 307] on input "**********" at bounding box center [241, 308] width 35 height 14
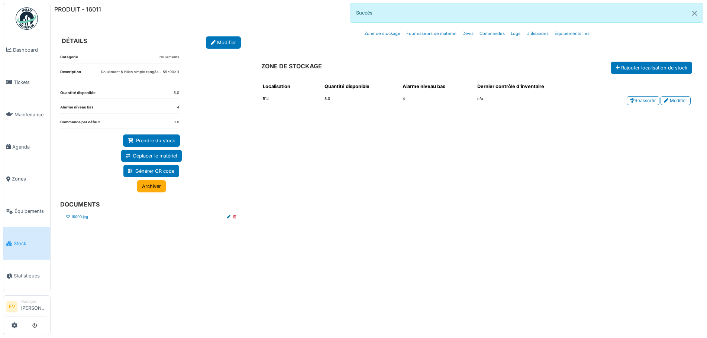
click at [68, 216] on icon at bounding box center [68, 217] width 4 height 4
click at [693, 14] on button "Close" at bounding box center [694, 13] width 17 height 20
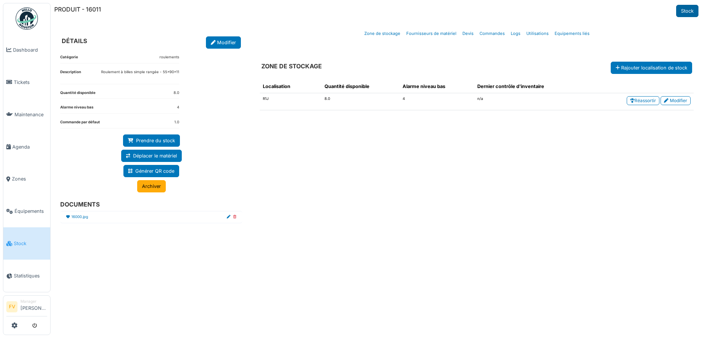
click at [686, 12] on link "Stock" at bounding box center [687, 11] width 22 height 12
click at [681, 10] on link "Stock" at bounding box center [687, 11] width 22 height 12
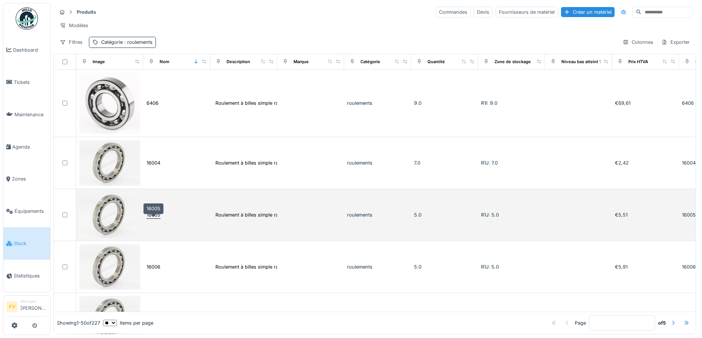
scroll to position [223, 0]
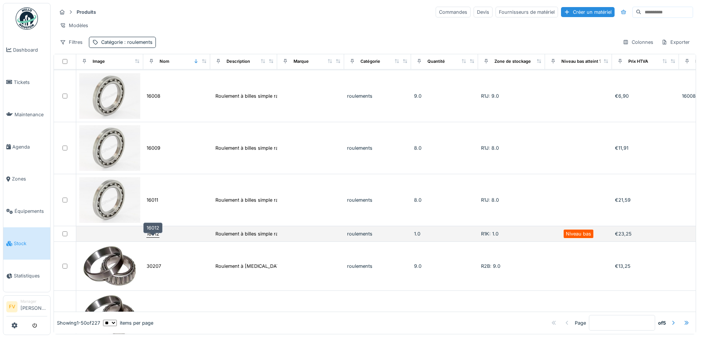
click at [151, 238] on div "16012" at bounding box center [152, 233] width 13 height 7
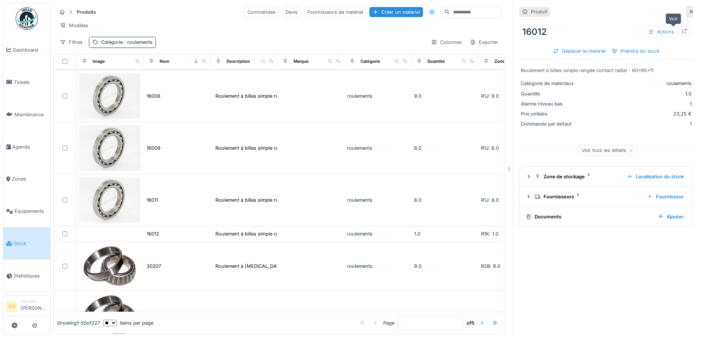
click at [682, 31] on icon at bounding box center [684, 31] width 5 height 5
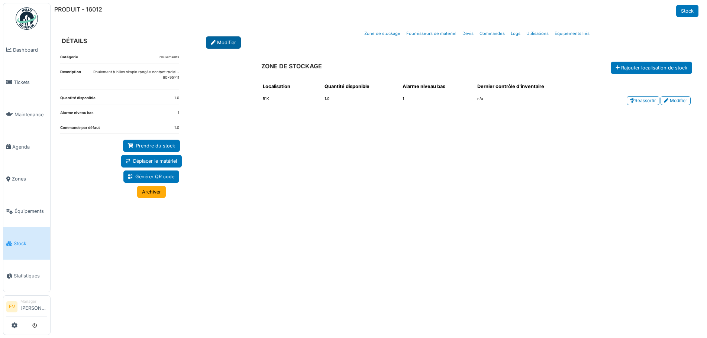
click at [225, 37] on link "Modifier" at bounding box center [223, 42] width 35 height 12
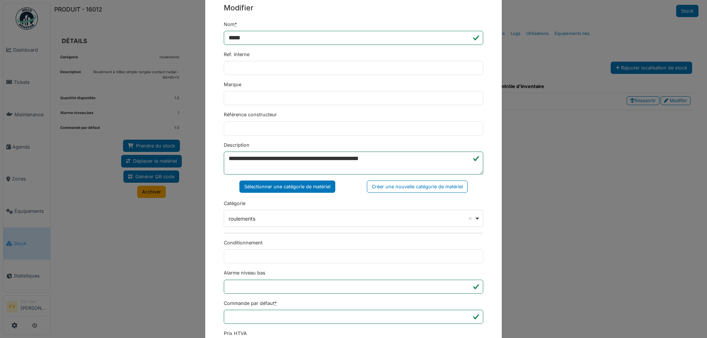
scroll to position [180, 0]
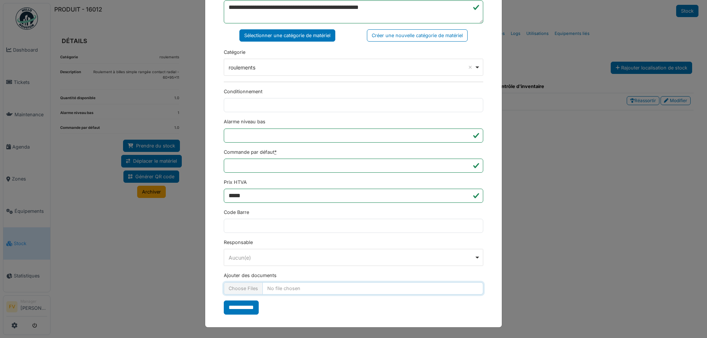
click at [248, 286] on input "Ajouter des documents" at bounding box center [353, 289] width 259 height 12
type input "**********"
click at [229, 309] on input "**********" at bounding box center [241, 308] width 35 height 14
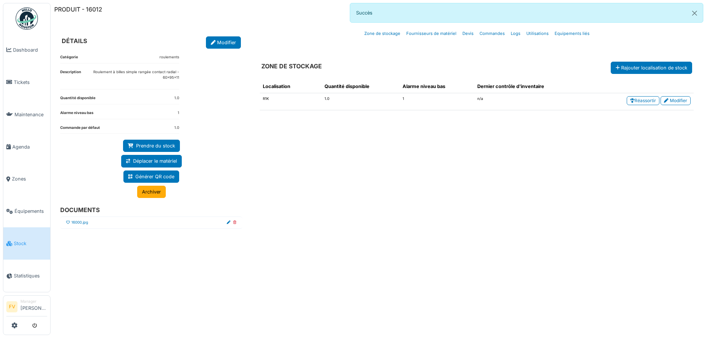
click at [68, 223] on icon at bounding box center [68, 223] width 4 height 4
click at [697, 12] on button "Close" at bounding box center [694, 13] width 17 height 20
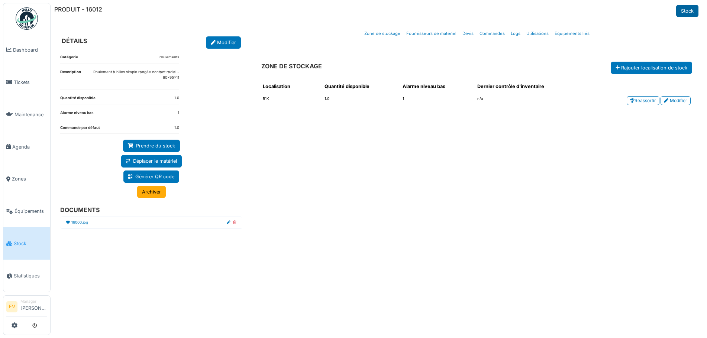
click at [685, 14] on link "Stock" at bounding box center [687, 11] width 22 height 12
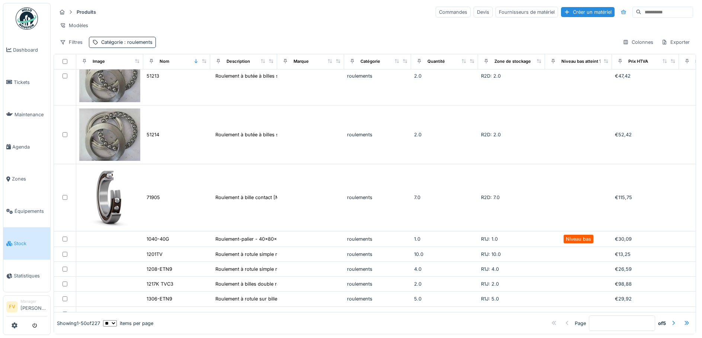
scroll to position [1004, 0]
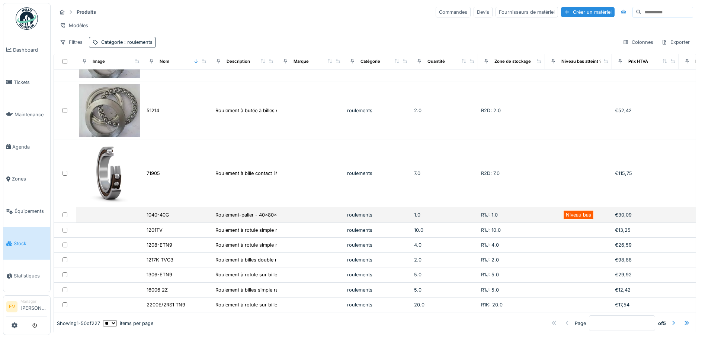
click at [160, 223] on td "1040-40G" at bounding box center [176, 215] width 67 height 16
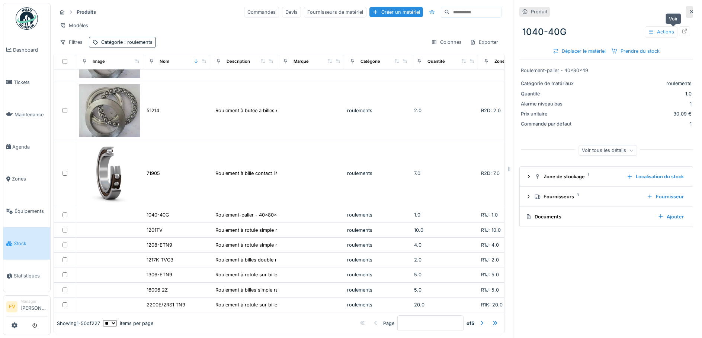
click at [682, 30] on icon at bounding box center [684, 31] width 5 height 5
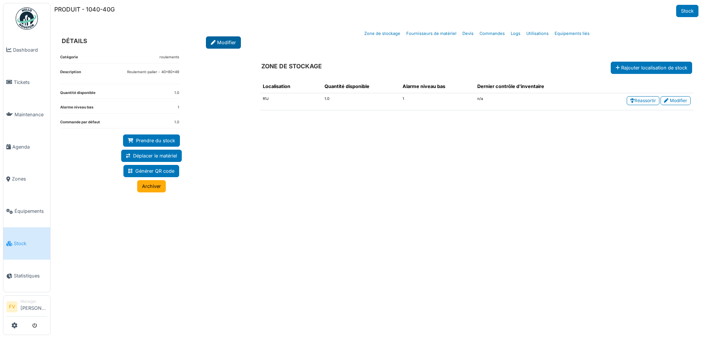
click at [230, 44] on link "Modifier" at bounding box center [223, 42] width 35 height 12
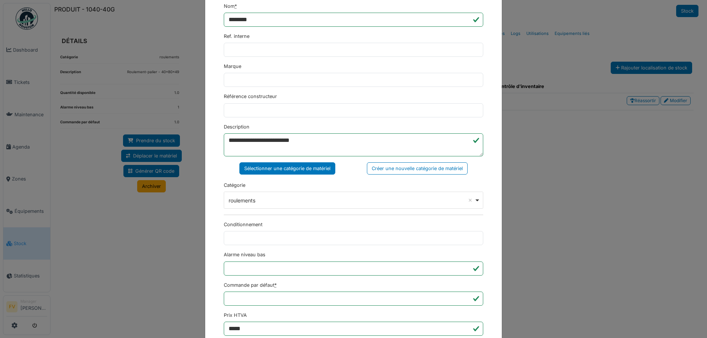
scroll to position [180, 0]
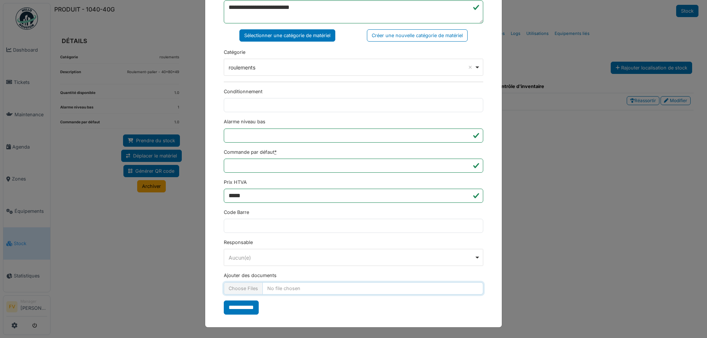
click at [254, 290] on input "Ajouter des documents" at bounding box center [353, 289] width 259 height 12
type input "**********"
click at [244, 309] on input "**********" at bounding box center [241, 308] width 35 height 14
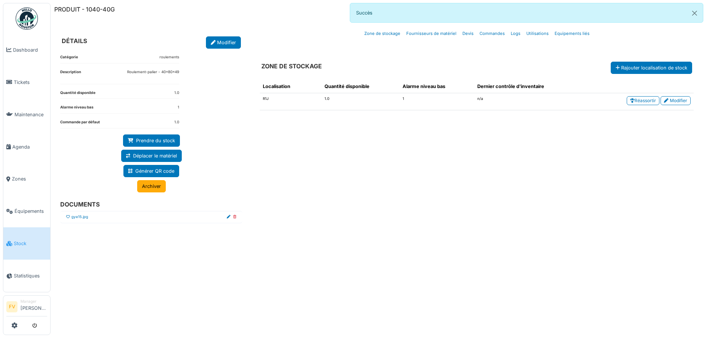
click at [68, 218] on icon at bounding box center [68, 217] width 4 height 4
click at [694, 12] on button "Close" at bounding box center [694, 13] width 17 height 20
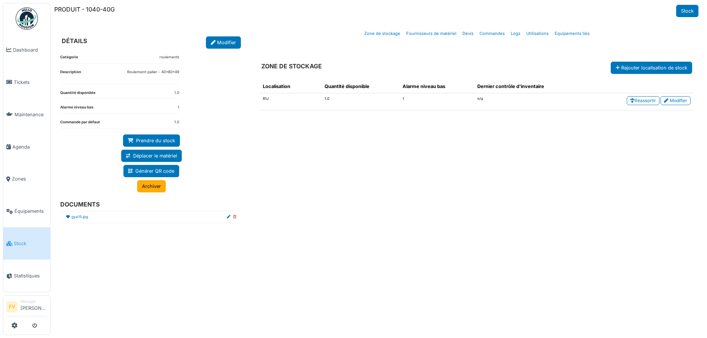
click at [694, 12] on link "Stock" at bounding box center [687, 11] width 22 height 12
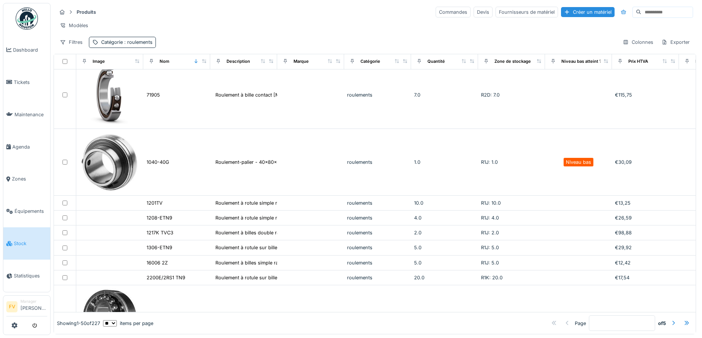
scroll to position [1152, 0]
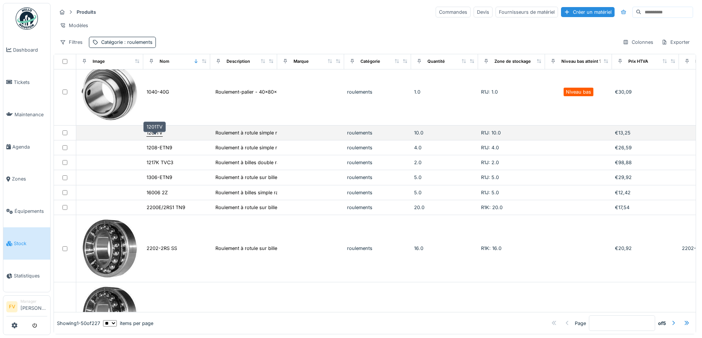
click at [157, 136] on div "1201TV" at bounding box center [154, 132] width 16 height 7
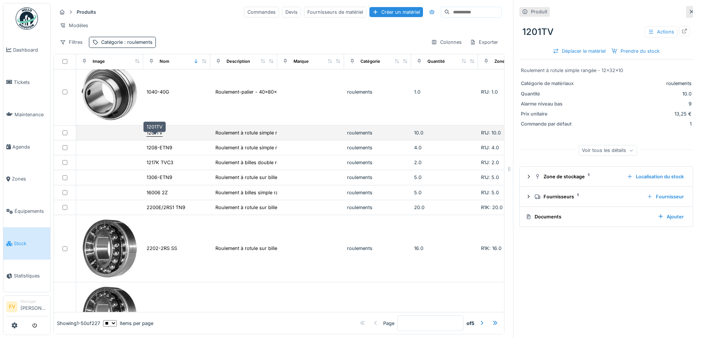
click at [149, 136] on div "1201TV" at bounding box center [154, 132] width 16 height 7
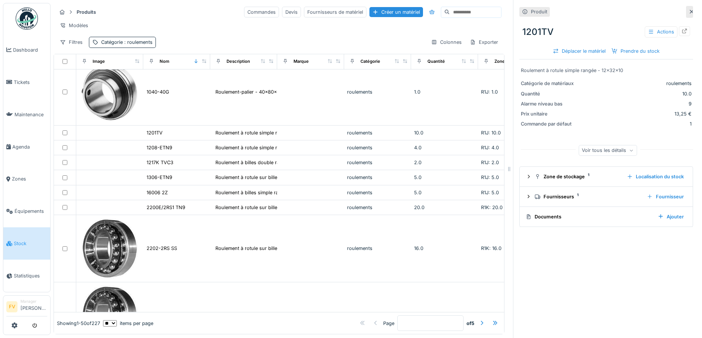
click at [682, 30] on div "Produit 1201TV Actions Déplacer le matériel Prendre du stock Roulement à rotule…" at bounding box center [606, 169] width 186 height 338
click at [681, 31] on icon at bounding box center [684, 31] width 6 height 5
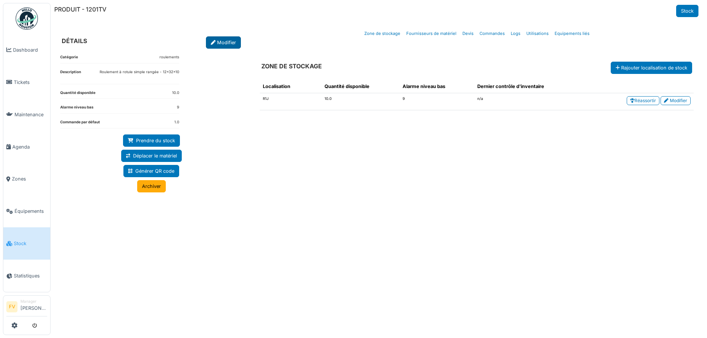
click at [210, 40] on link "Modifier" at bounding box center [223, 42] width 35 height 12
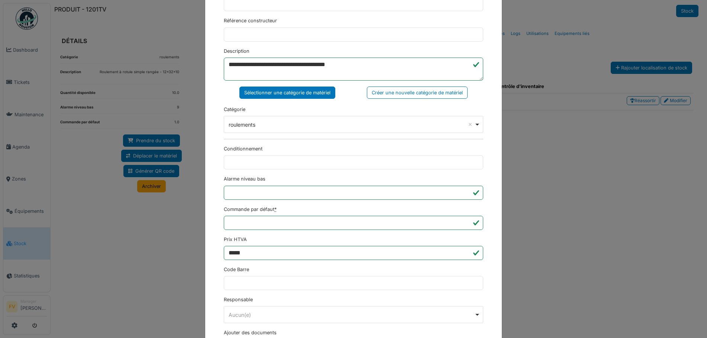
scroll to position [180, 0]
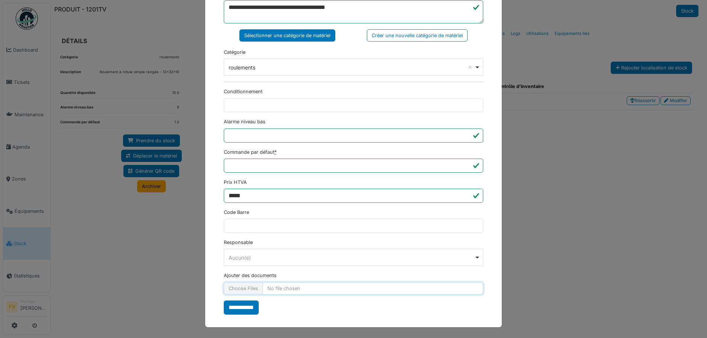
click at [257, 292] on input "Ajouter des documents" at bounding box center [353, 289] width 259 height 12
click at [248, 287] on input "Ajouter des documents" at bounding box center [353, 289] width 259 height 12
type input "**********"
click at [240, 306] on input "**********" at bounding box center [241, 308] width 35 height 14
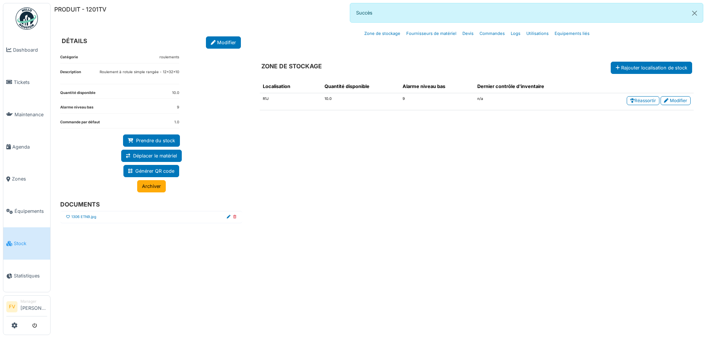
click at [67, 216] on icon at bounding box center [68, 217] width 4 height 4
click at [691, 16] on button "Close" at bounding box center [694, 13] width 17 height 20
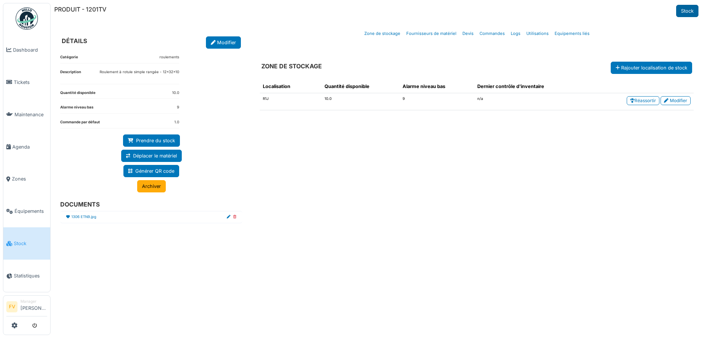
click at [690, 9] on link "Stock" at bounding box center [687, 11] width 22 height 12
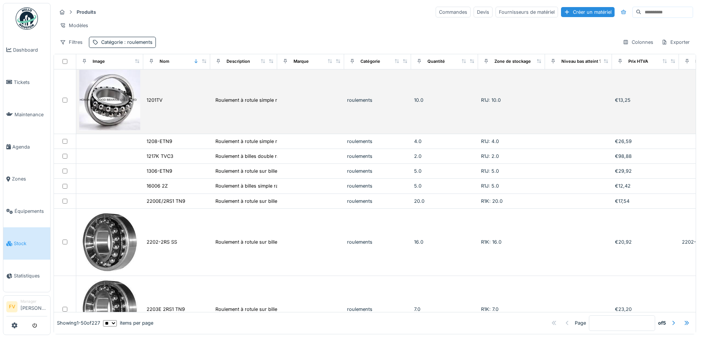
scroll to position [1227, 0]
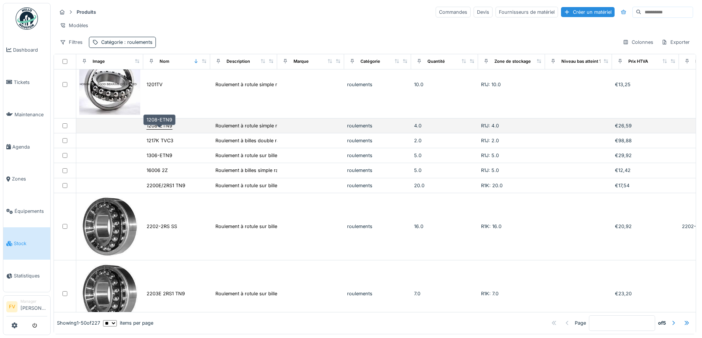
click at [165, 129] on div "1208-ETN9" at bounding box center [159, 125] width 26 height 7
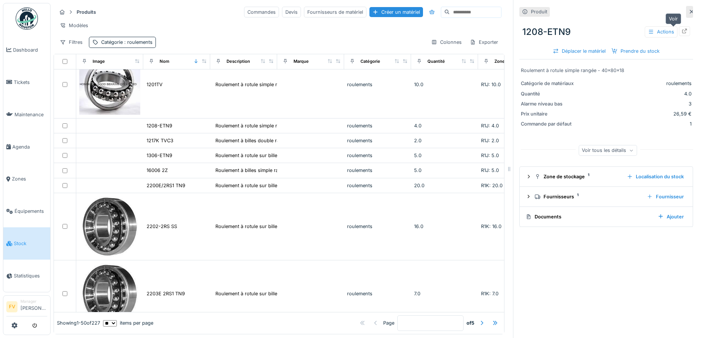
click at [681, 28] on div at bounding box center [684, 31] width 6 height 7
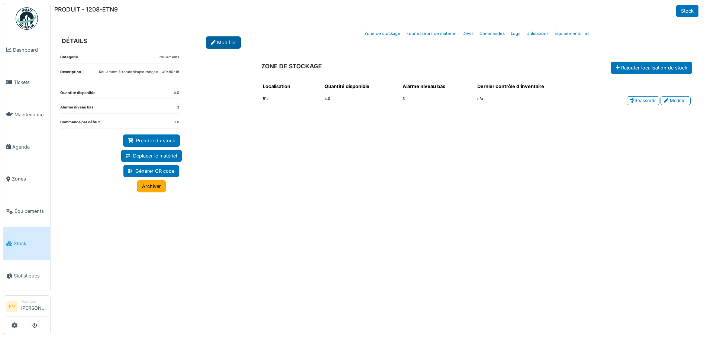
click at [219, 44] on link "Modifier" at bounding box center [223, 42] width 35 height 12
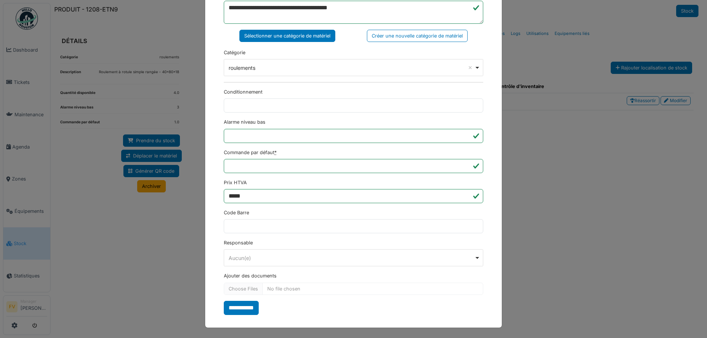
scroll to position [180, 0]
click at [238, 292] on input "Ajouter des documents" at bounding box center [353, 289] width 259 height 12
click at [254, 290] on input "Ajouter des documents" at bounding box center [353, 289] width 259 height 12
type input "**********"
click at [246, 308] on input "**********" at bounding box center [241, 308] width 35 height 14
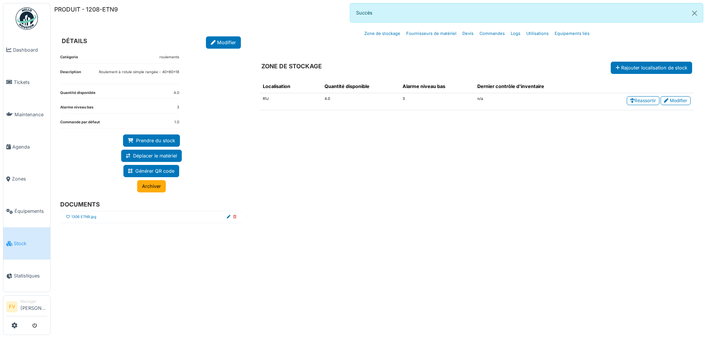
click at [70, 215] on div at bounding box center [68, 218] width 4 height 6
click at [69, 216] on icon at bounding box center [68, 217] width 4 height 4
click at [390, 208] on div "Localisation Quantité disponible Alarme niveau bas Dernier contrôle d'inventair…" at bounding box center [477, 197] width 446 height 247
click at [693, 16] on button "Close" at bounding box center [694, 13] width 17 height 20
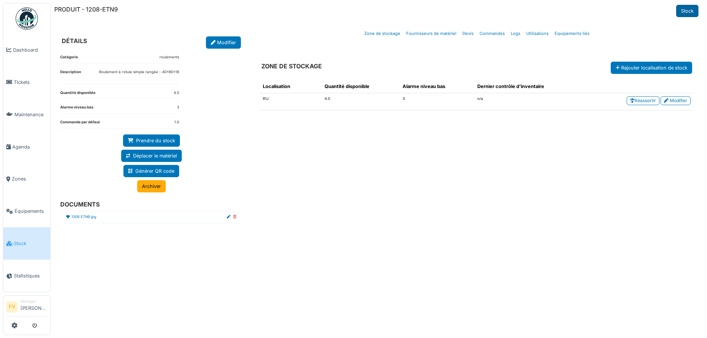
click at [690, 8] on link "Stock" at bounding box center [687, 11] width 22 height 12
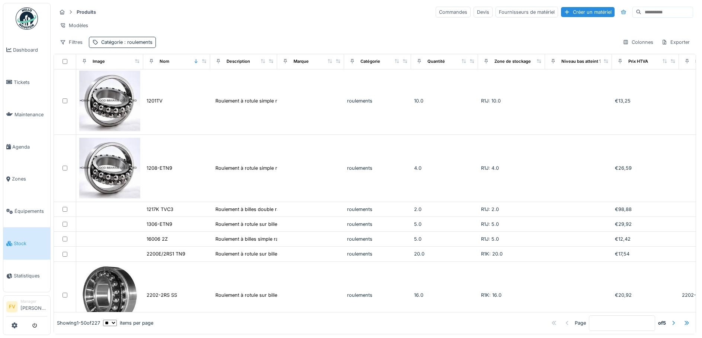
scroll to position [1301, 0]
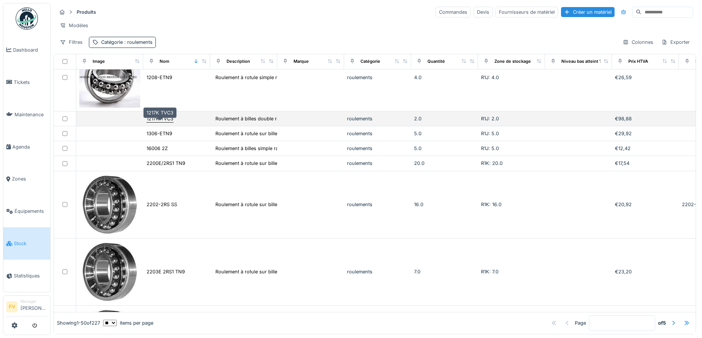
click at [163, 121] on div "1217K TVC3" at bounding box center [159, 118] width 27 height 7
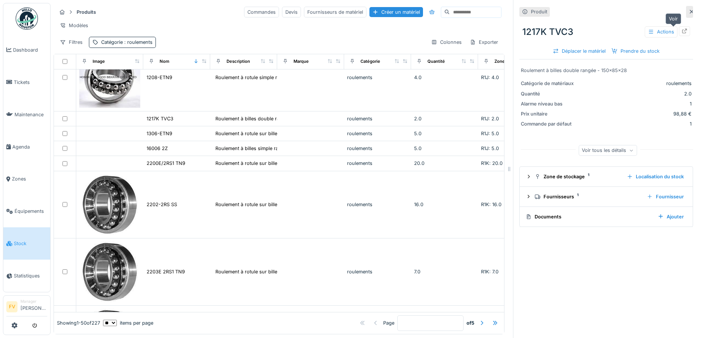
click at [681, 33] on icon at bounding box center [684, 31] width 6 height 5
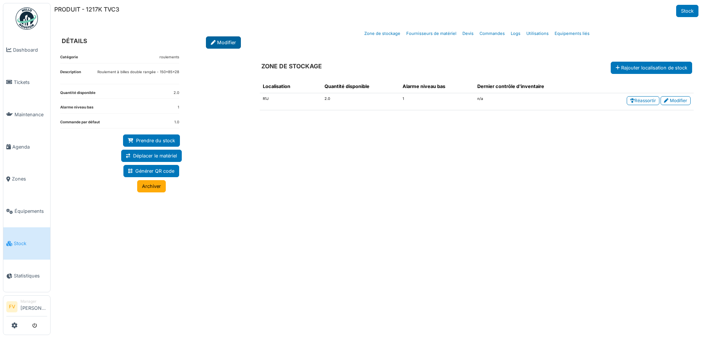
click at [232, 45] on link "Modifier" at bounding box center [223, 42] width 35 height 12
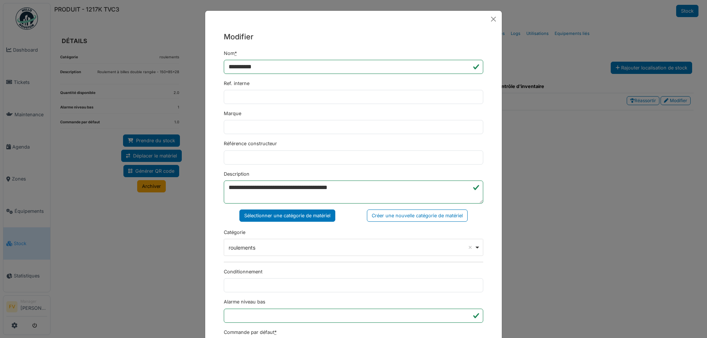
scroll to position [180, 0]
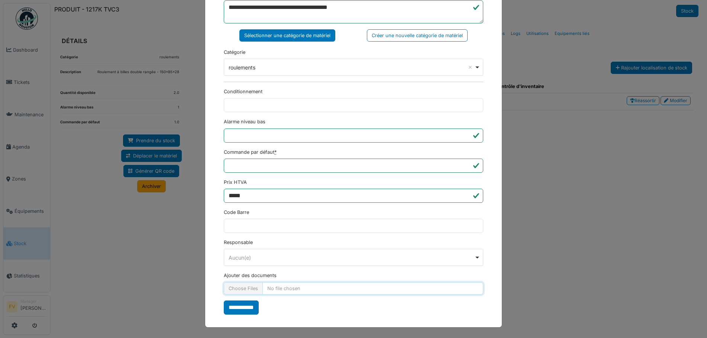
click at [251, 291] on input "Ajouter des documents" at bounding box center [353, 289] width 259 height 12
type input "**********"
click at [235, 310] on input "**********" at bounding box center [241, 308] width 35 height 14
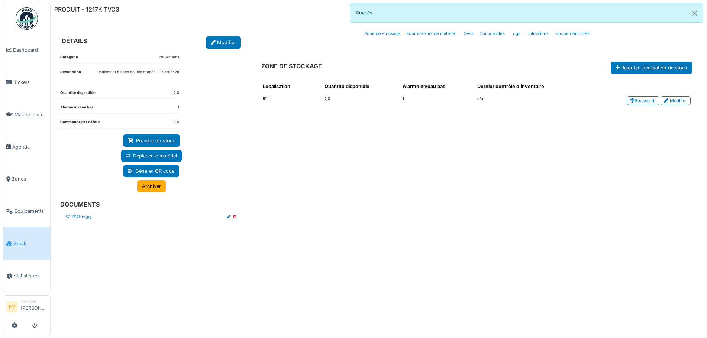
click at [69, 216] on icon at bounding box center [68, 217] width 4 height 4
click at [695, 11] on button "Close" at bounding box center [694, 13] width 17 height 20
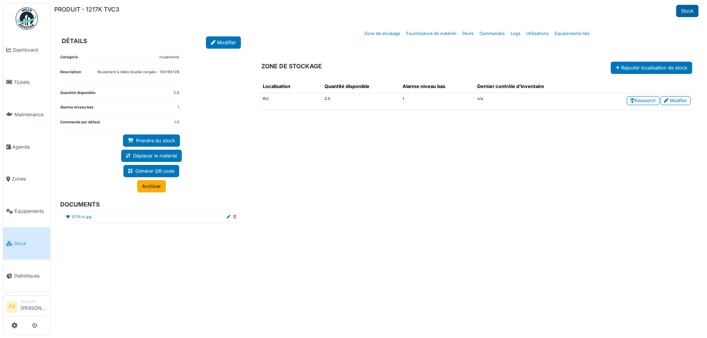
click at [683, 11] on link "Stock" at bounding box center [687, 11] width 22 height 12
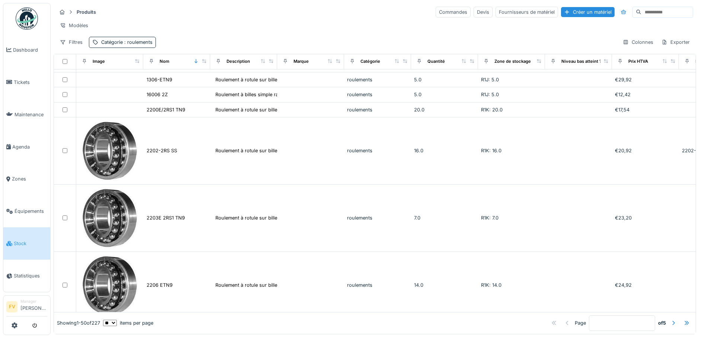
scroll to position [1376, 0]
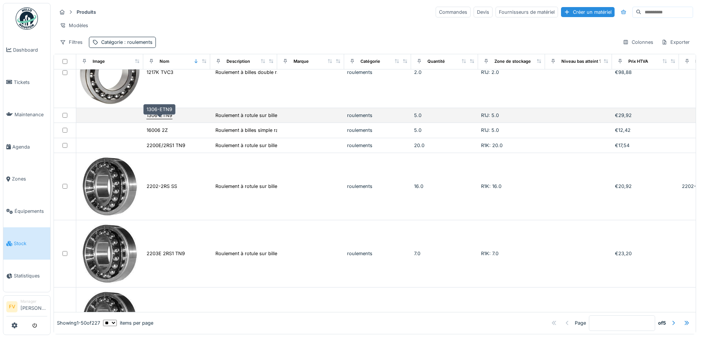
click at [168, 119] on div "1306-ETN9" at bounding box center [159, 115] width 26 height 7
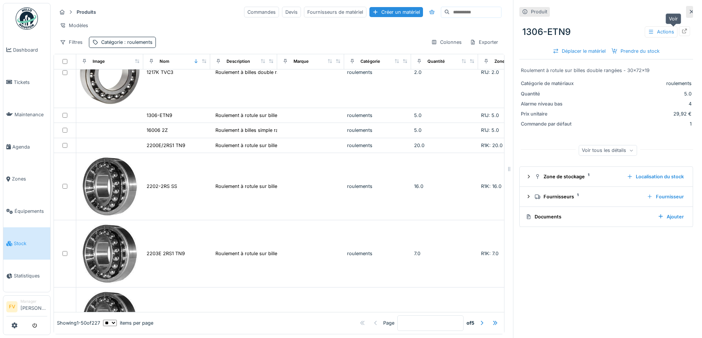
click at [681, 30] on icon at bounding box center [684, 31] width 6 height 5
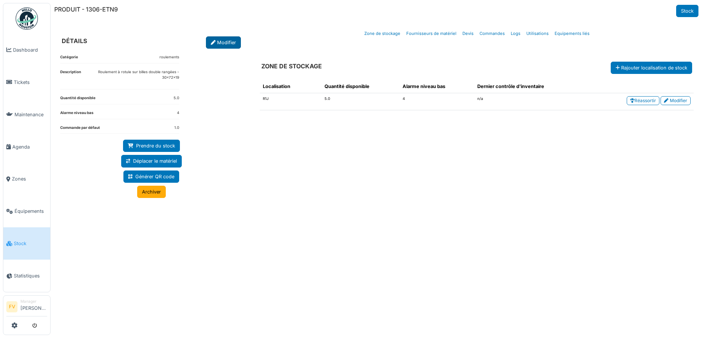
click at [220, 46] on link "Modifier" at bounding box center [223, 42] width 35 height 12
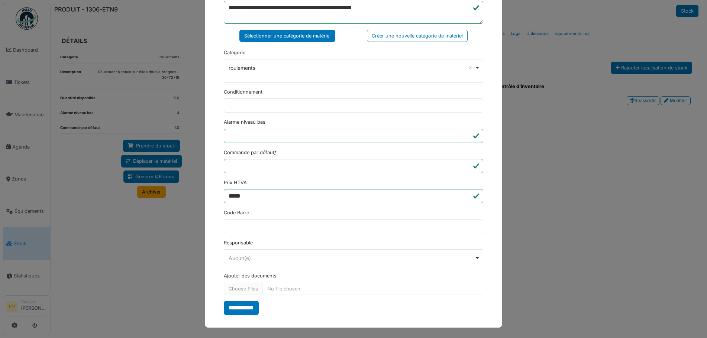
scroll to position [180, 0]
click at [237, 288] on input "Ajouter des documents" at bounding box center [353, 289] width 259 height 12
type input "**********"
click at [248, 306] on input "**********" at bounding box center [241, 308] width 35 height 14
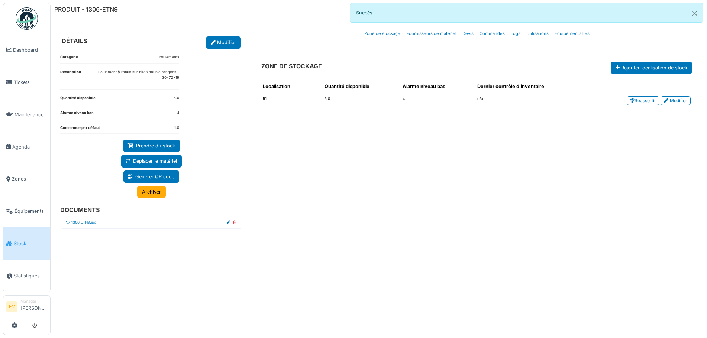
click at [69, 221] on icon at bounding box center [68, 223] width 4 height 4
click at [694, 14] on button "Close" at bounding box center [694, 13] width 17 height 20
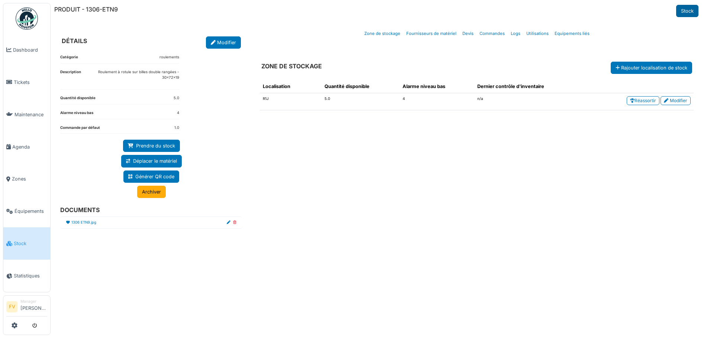
click at [690, 13] on link "Stock" at bounding box center [687, 11] width 22 height 12
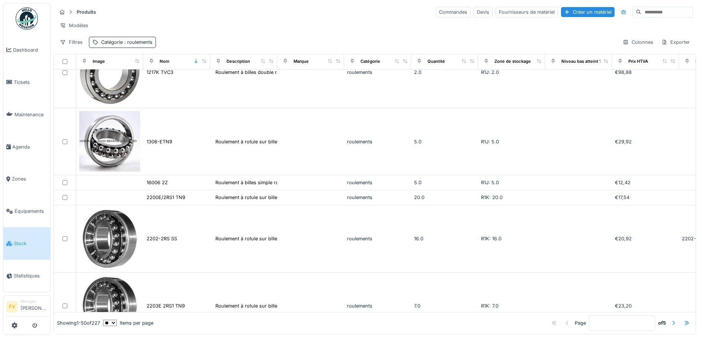
scroll to position [1413, 0]
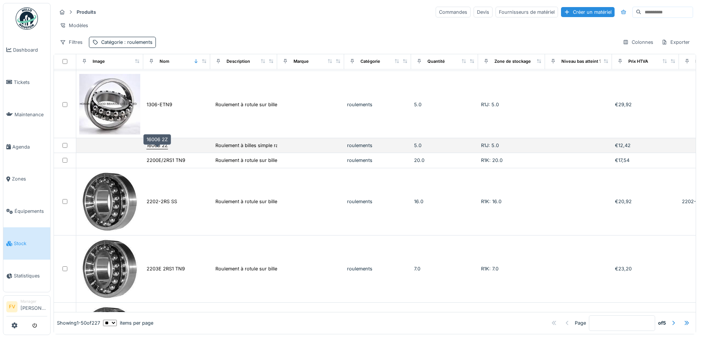
click at [153, 149] on div "16006 2Z" at bounding box center [156, 145] width 21 height 7
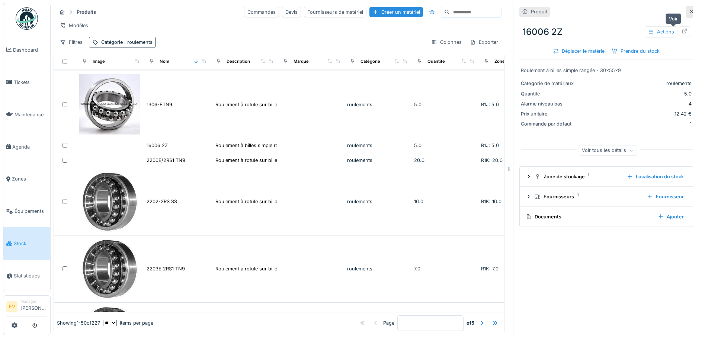
click at [678, 32] on div at bounding box center [683, 30] width 11 height 9
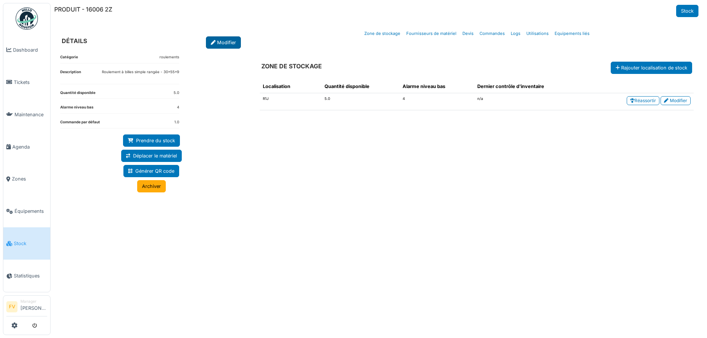
click at [215, 44] on link "Modifier" at bounding box center [223, 42] width 35 height 12
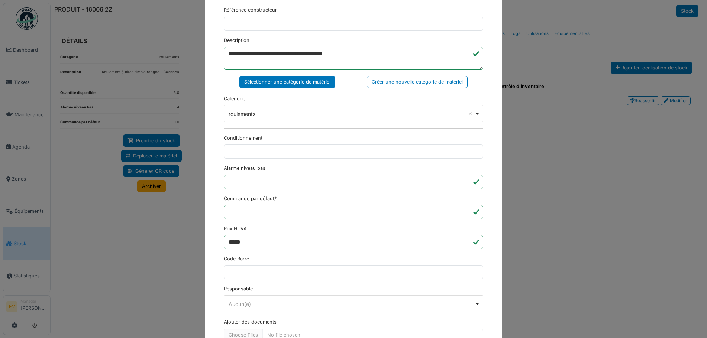
scroll to position [180, 0]
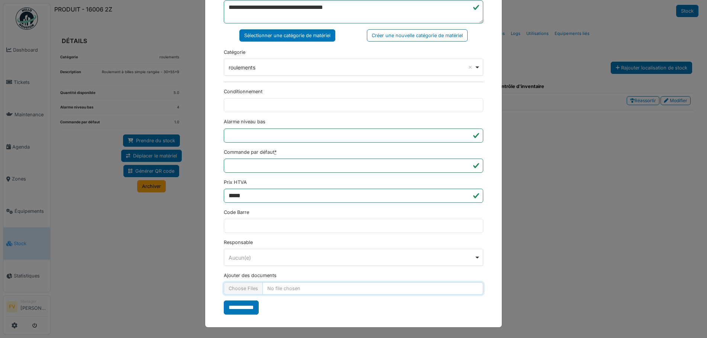
click at [242, 289] on input "Ajouter des documents" at bounding box center [353, 289] width 259 height 12
type input "**********"
click at [240, 309] on input "**********" at bounding box center [241, 308] width 35 height 14
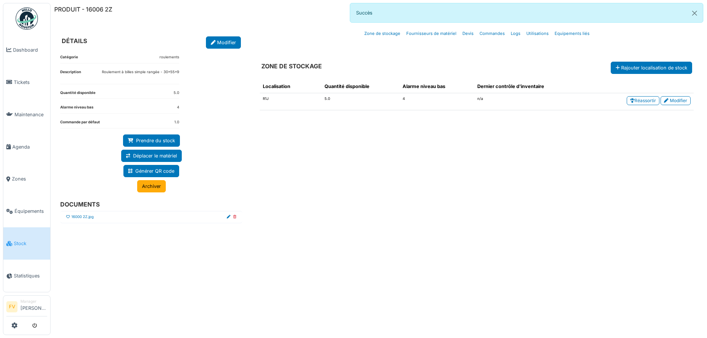
click at [69, 216] on icon at bounding box center [68, 217] width 4 height 4
click at [692, 13] on button "Close" at bounding box center [694, 13] width 17 height 20
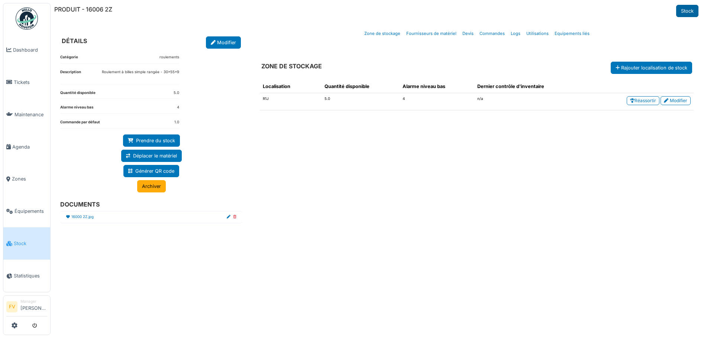
click at [681, 13] on link "Stock" at bounding box center [687, 11] width 22 height 12
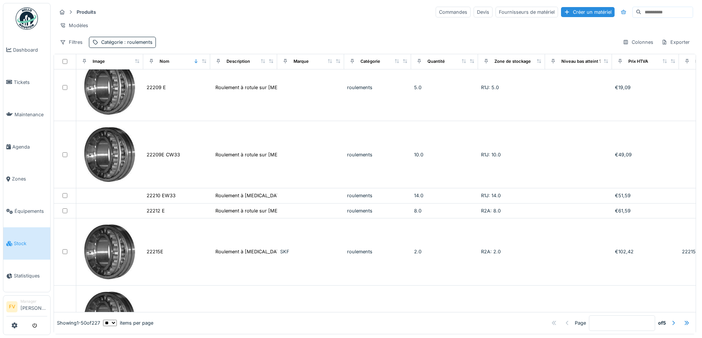
scroll to position [1896, 0]
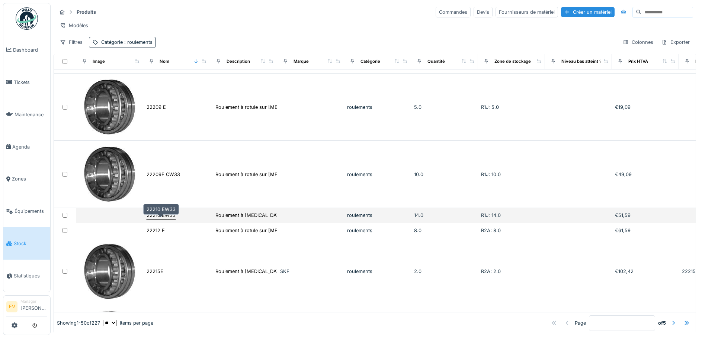
click at [159, 219] on div "22210 EW33" at bounding box center [160, 215] width 29 height 7
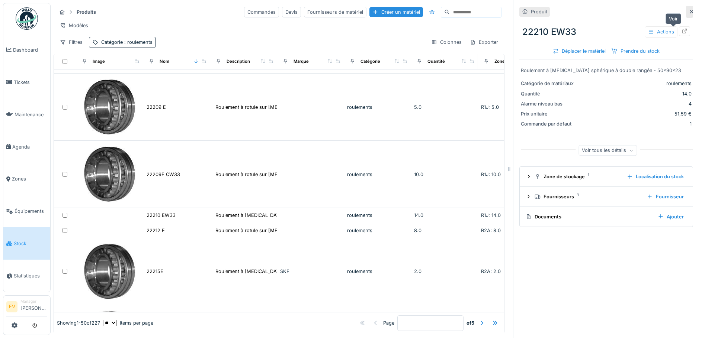
click at [682, 31] on icon at bounding box center [684, 31] width 5 height 5
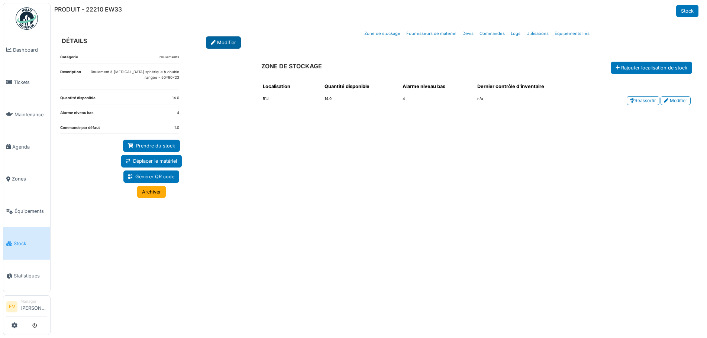
click at [233, 45] on link "Modifier" at bounding box center [223, 42] width 35 height 12
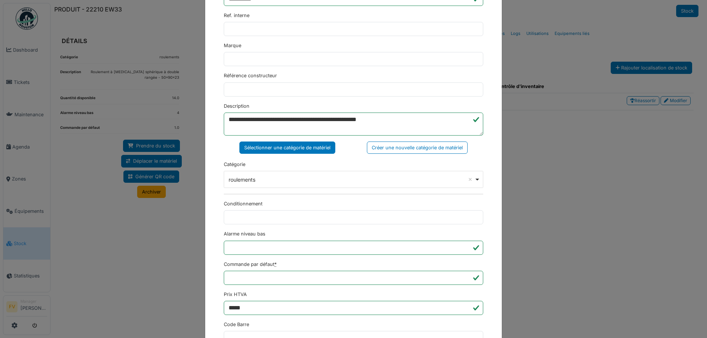
scroll to position [180, 0]
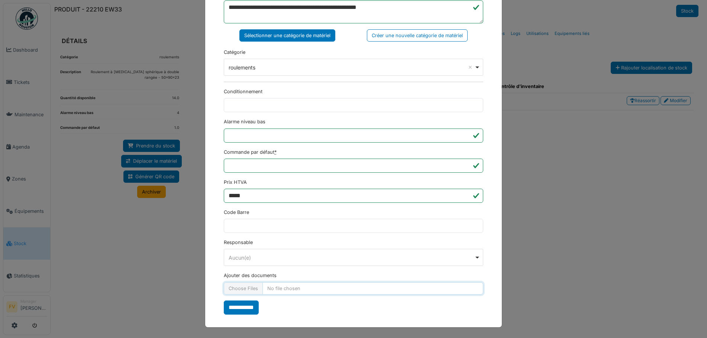
click at [252, 288] on input "Ajouter des documents" at bounding box center [353, 289] width 259 height 12
type input "**********"
click at [232, 309] on input "**********" at bounding box center [241, 308] width 35 height 14
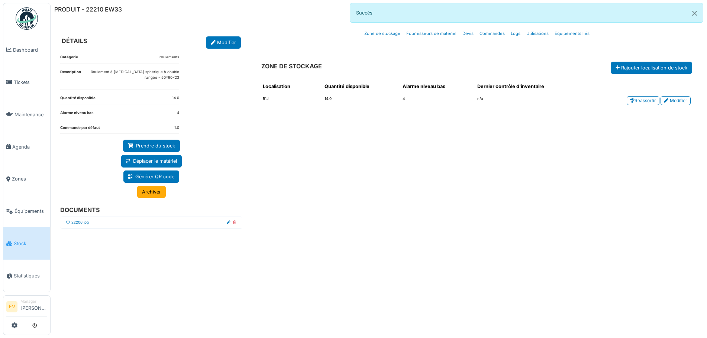
click at [69, 224] on icon at bounding box center [68, 223] width 4 height 4
click at [695, 14] on button "Close" at bounding box center [694, 13] width 17 height 20
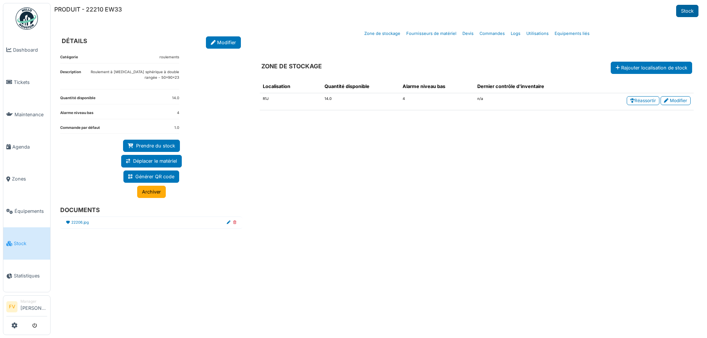
click at [690, 14] on link "Stock" at bounding box center [687, 11] width 22 height 12
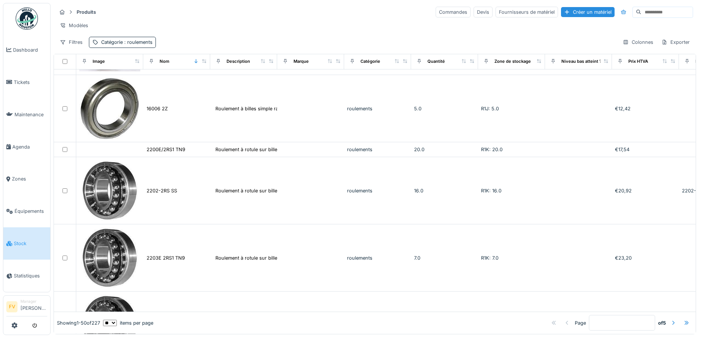
scroll to position [1487, 0]
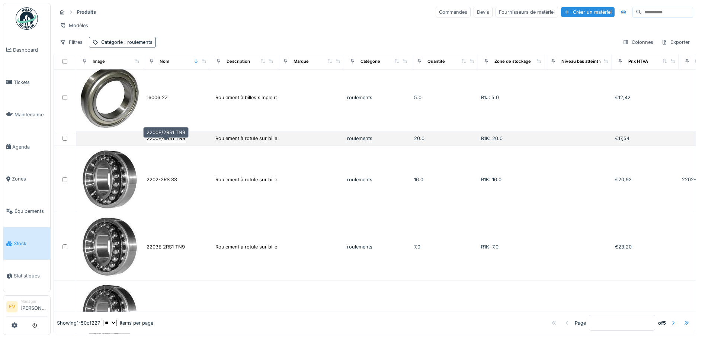
click at [178, 141] on div "2200E/2RS1 TN9" at bounding box center [165, 138] width 39 height 7
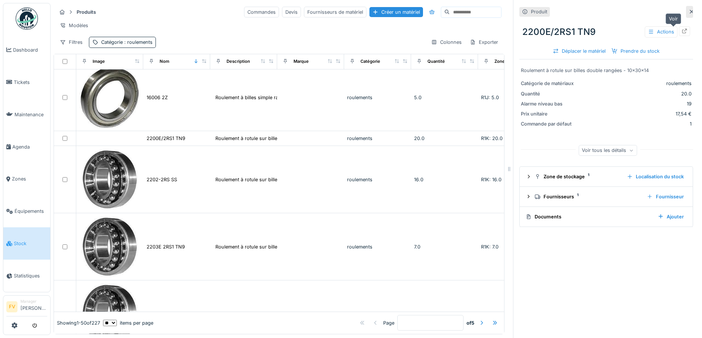
click at [681, 28] on div at bounding box center [684, 31] width 6 height 7
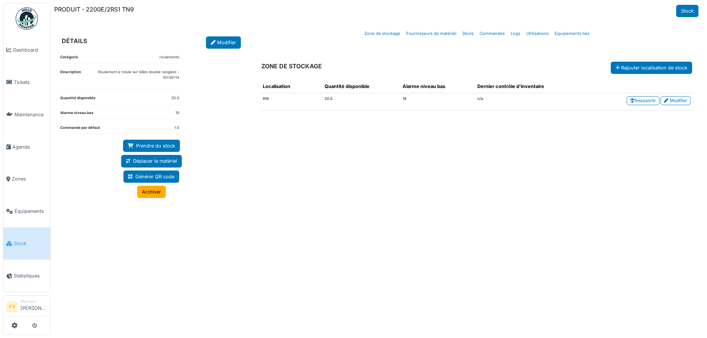
click at [223, 35] on div "DÉTAILS Modifier" at bounding box center [151, 36] width 194 height 26
click at [223, 41] on link "Modifier" at bounding box center [223, 42] width 35 height 12
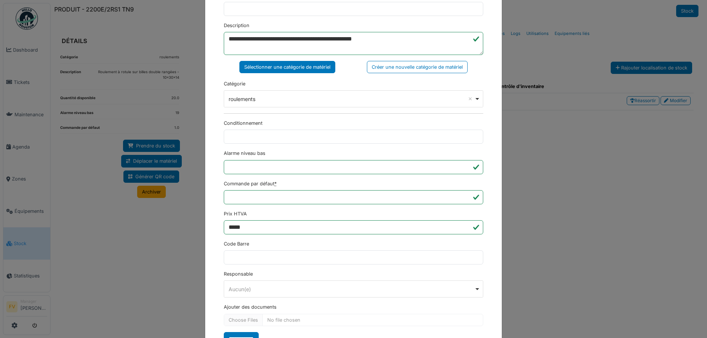
scroll to position [180, 0]
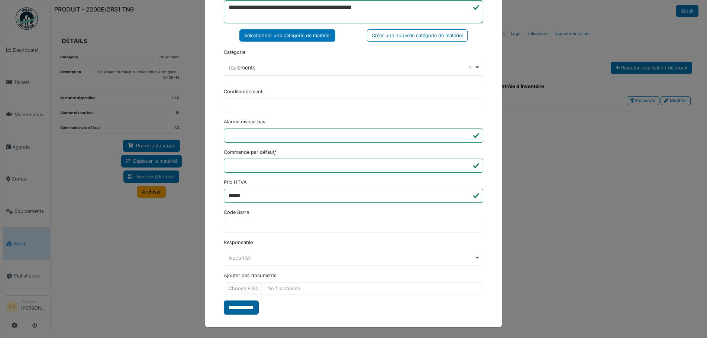
click at [245, 309] on input "**********" at bounding box center [241, 308] width 35 height 14
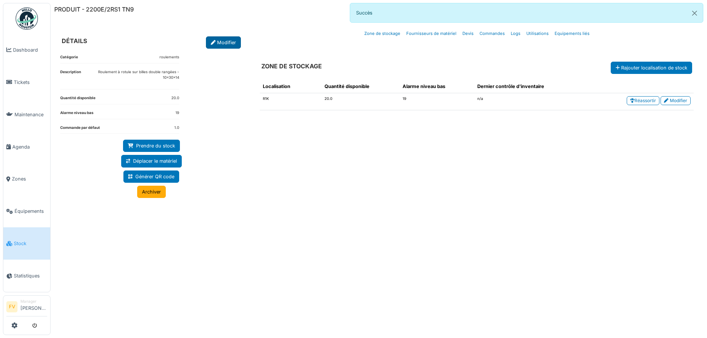
click at [215, 41] on link "Modifier" at bounding box center [223, 42] width 35 height 12
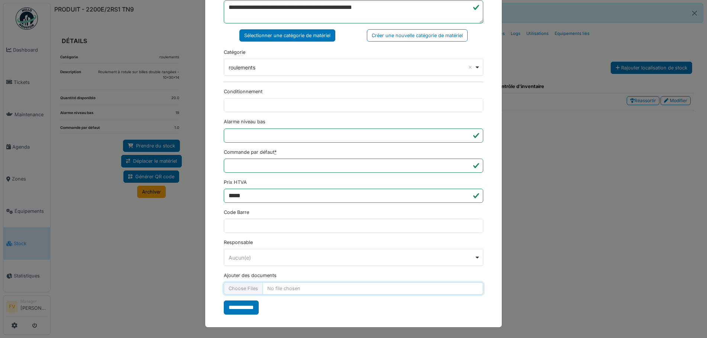
click at [252, 287] on input "Ajouter des documents" at bounding box center [353, 289] width 259 height 12
type input "**********"
click at [247, 310] on input "**********" at bounding box center [241, 308] width 35 height 14
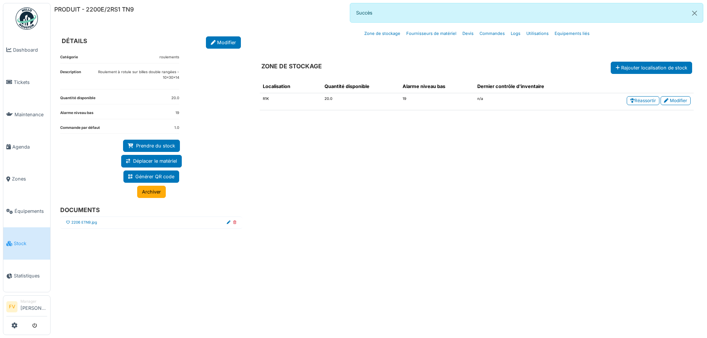
click at [67, 221] on icon at bounding box center [68, 223] width 4 height 4
click at [697, 13] on button "Close" at bounding box center [694, 13] width 17 height 20
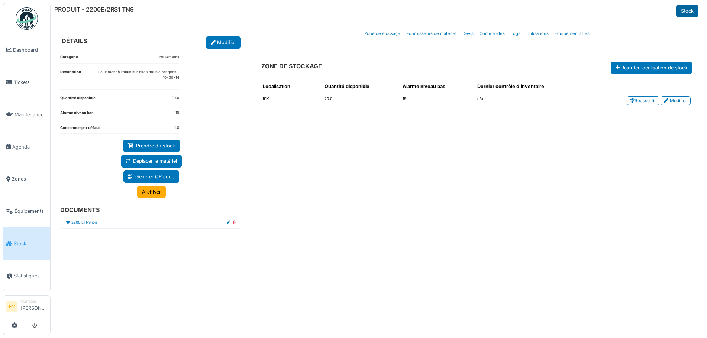
click at [686, 11] on link "Stock" at bounding box center [687, 11] width 22 height 12
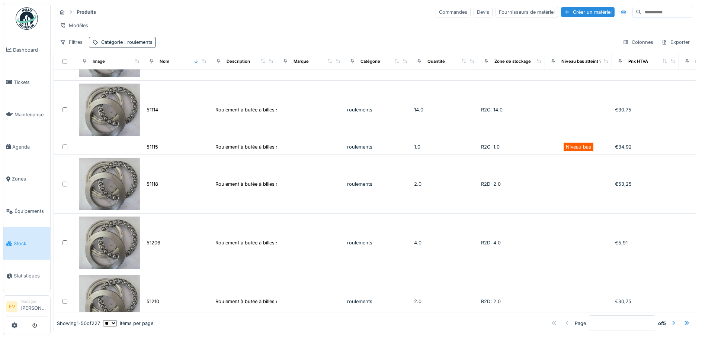
scroll to position [595, 0]
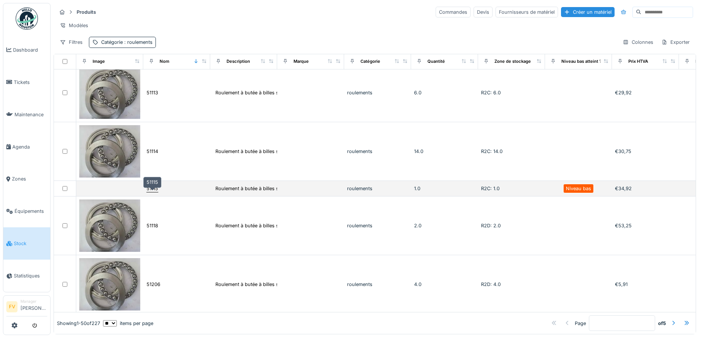
click at [152, 191] on div "51115" at bounding box center [152, 188] width 12 height 7
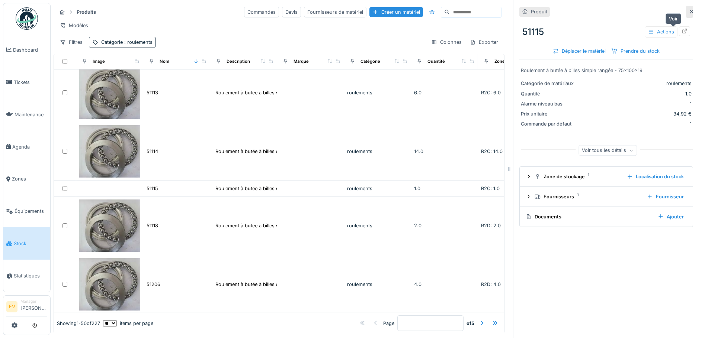
click at [681, 35] on div at bounding box center [684, 31] width 6 height 7
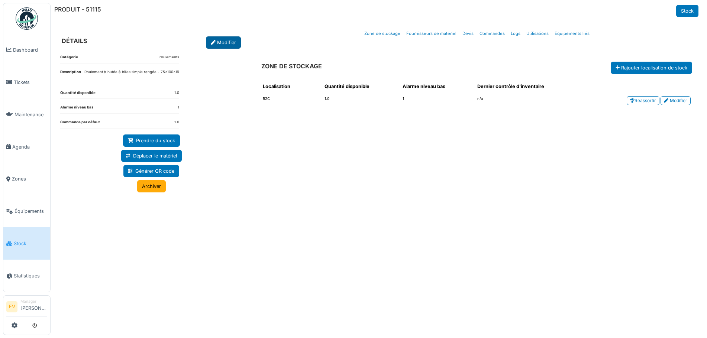
click at [211, 41] on icon at bounding box center [213, 43] width 5 height 5
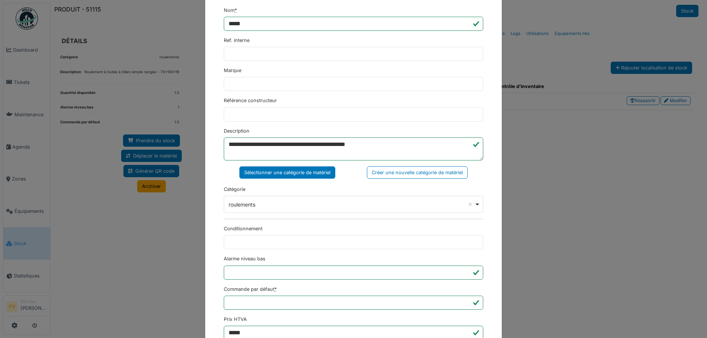
scroll to position [180, 0]
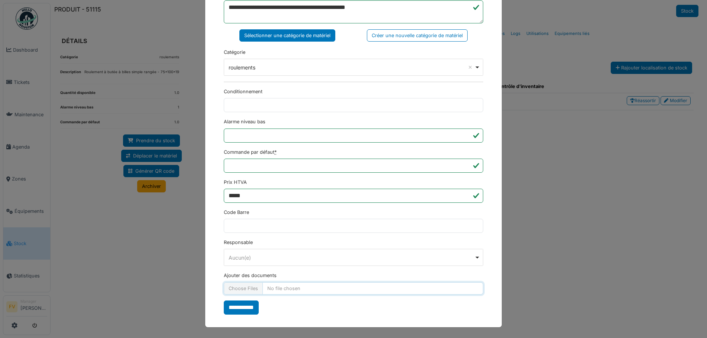
click at [245, 290] on input "Ajouter des documents" at bounding box center [353, 289] width 259 height 12
type input "**********"
click at [244, 307] on input "**********" at bounding box center [241, 308] width 35 height 14
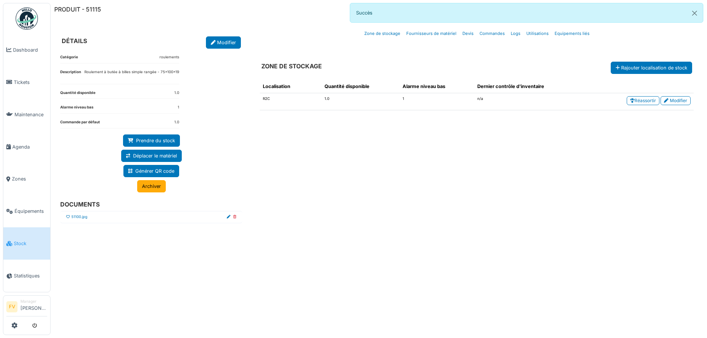
click at [69, 216] on icon at bounding box center [68, 217] width 4 height 4
click at [697, 11] on button "Close" at bounding box center [694, 13] width 17 height 20
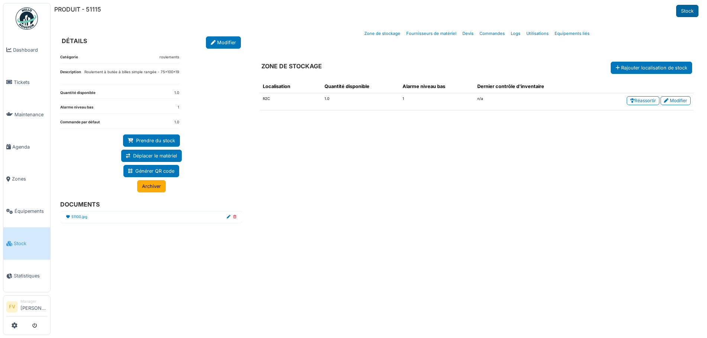
click at [693, 11] on link "Stock" at bounding box center [687, 11] width 22 height 12
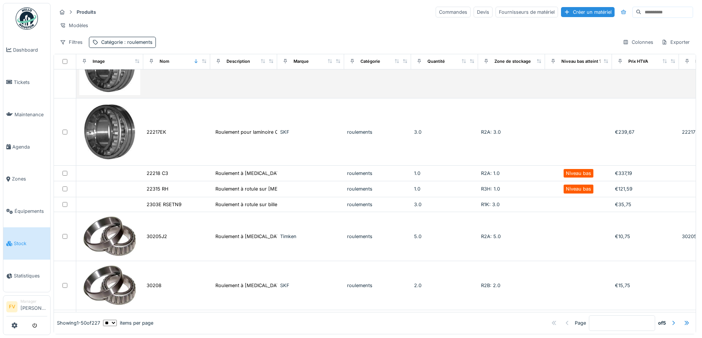
scroll to position [2342, 0]
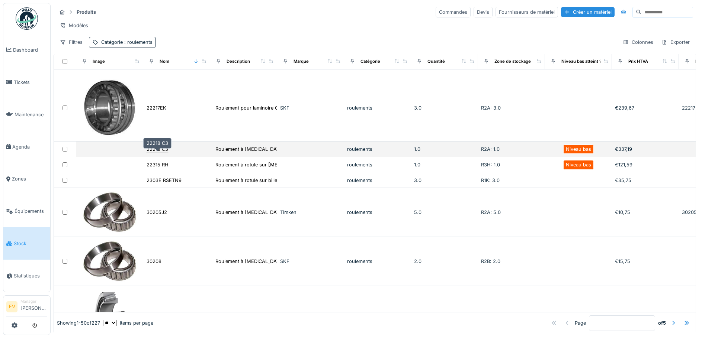
click at [162, 153] on div "22218 C3" at bounding box center [157, 149] width 22 height 7
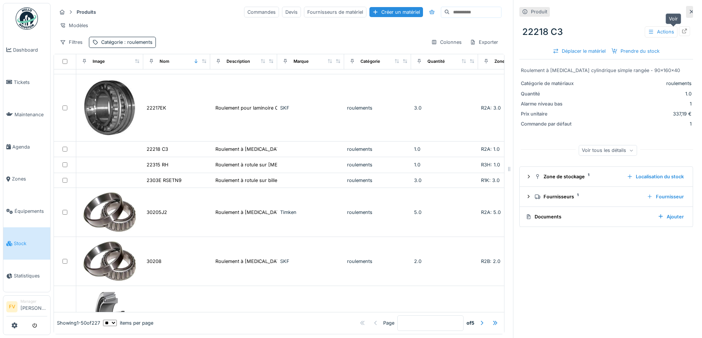
click at [681, 30] on icon at bounding box center [684, 31] width 6 height 5
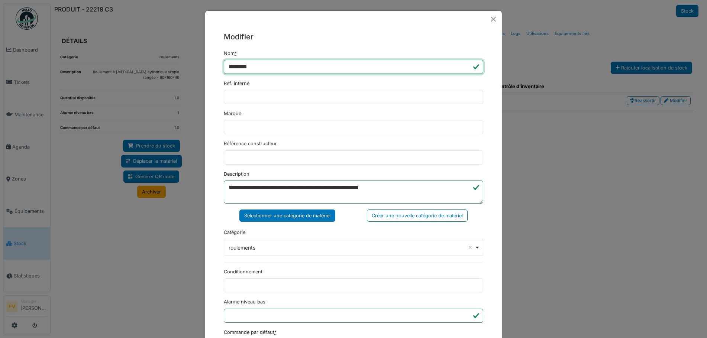
click at [245, 66] on input "********" at bounding box center [353, 67] width 259 height 14
type input "**********"
click at [361, 187] on textarea "**********" at bounding box center [353, 192] width 259 height 23
type textarea "**********"
click at [325, 230] on div "**********" at bounding box center [353, 242] width 259 height 27
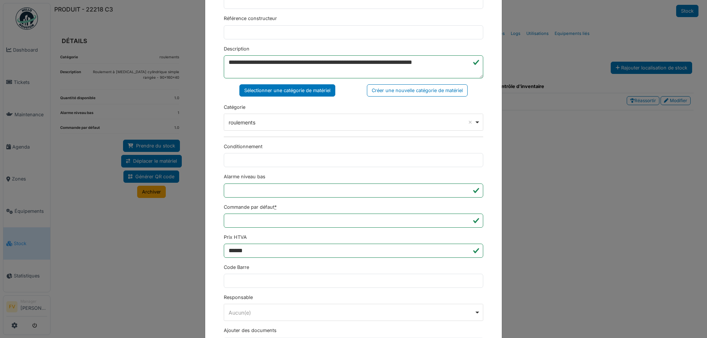
scroll to position [149, 0]
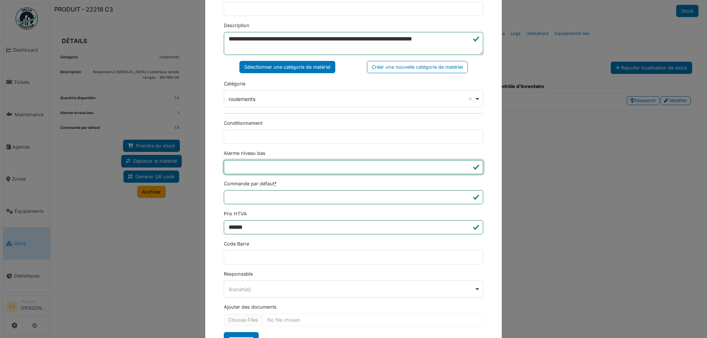
click at [293, 166] on input "*" at bounding box center [353, 167] width 259 height 14
type input "*"
click at [464, 171] on input "*" at bounding box center [353, 167] width 259 height 14
click at [455, 179] on form "**********" at bounding box center [353, 123] width 259 height 445
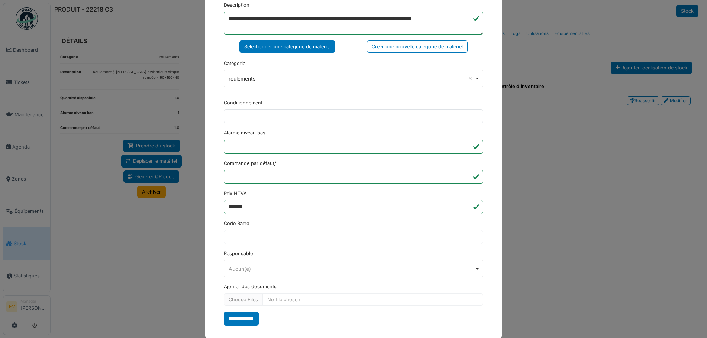
scroll to position [180, 0]
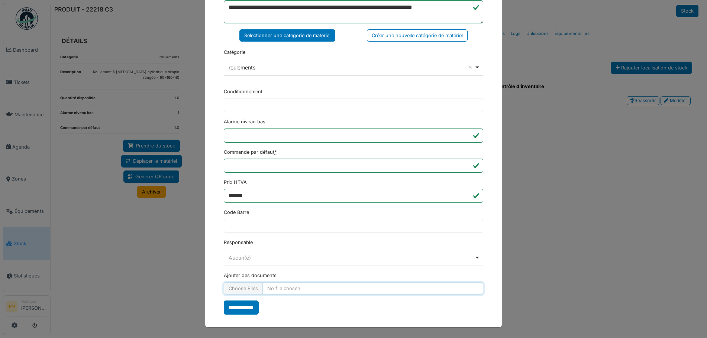
click at [251, 291] on input "Ajouter des documents" at bounding box center [353, 289] width 259 height 12
type input "**********"
click at [243, 309] on input "**********" at bounding box center [241, 308] width 35 height 14
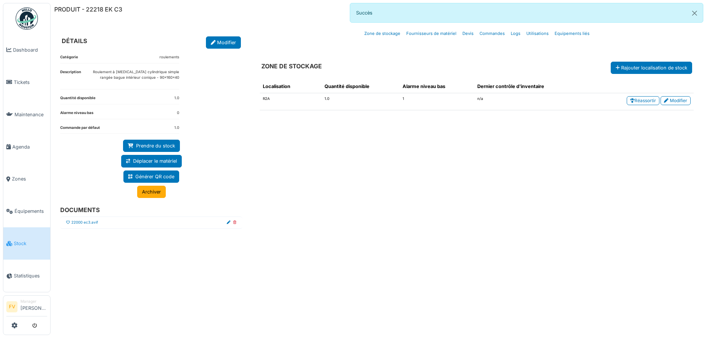
click at [69, 223] on icon at bounding box center [68, 223] width 4 height 4
click at [699, 12] on button "Close" at bounding box center [694, 13] width 17 height 20
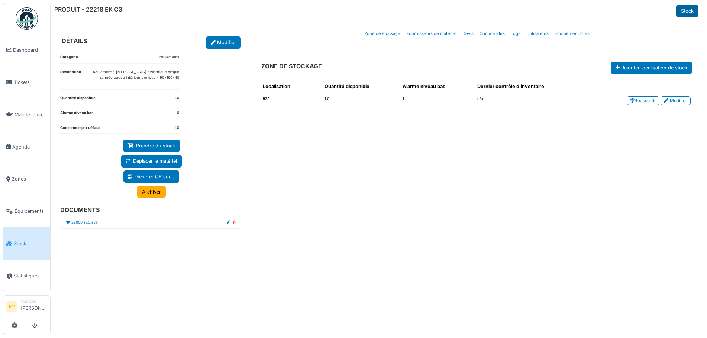
click at [690, 13] on link "Stock" at bounding box center [687, 11] width 22 height 12
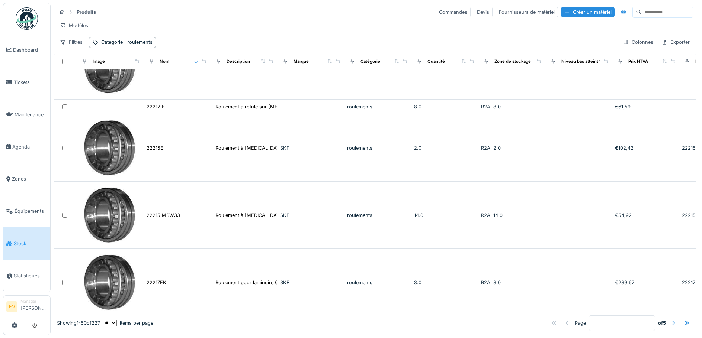
scroll to position [2156, 0]
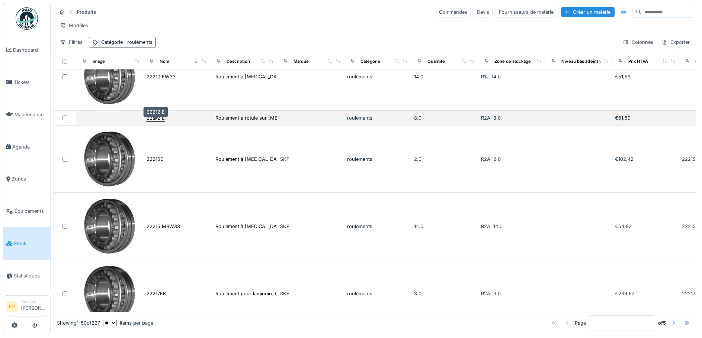
click at [154, 121] on div "22212 E" at bounding box center [155, 118] width 18 height 7
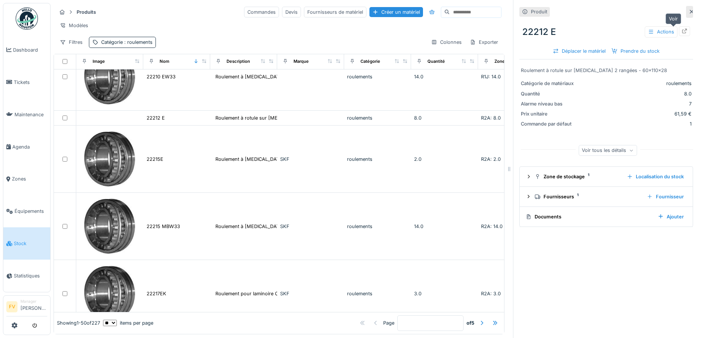
click at [678, 33] on div at bounding box center [683, 30] width 11 height 9
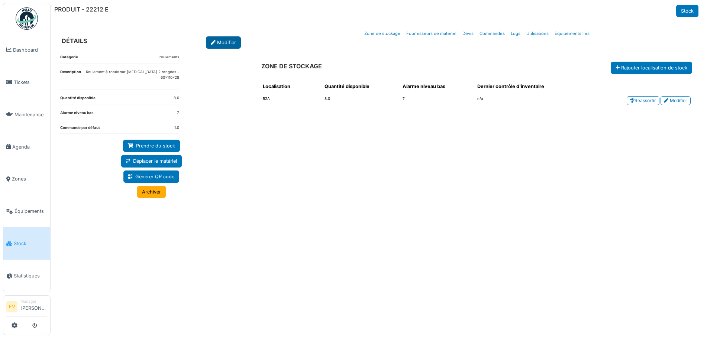
click at [221, 40] on link "Modifier" at bounding box center [223, 42] width 35 height 12
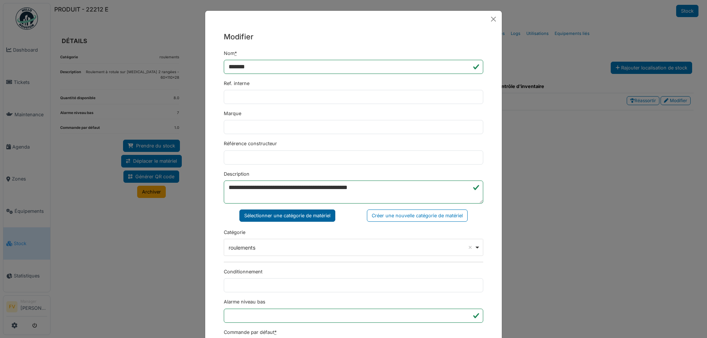
scroll to position [180, 0]
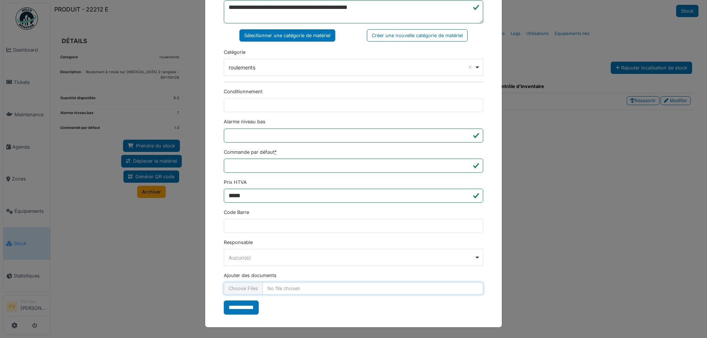
click at [245, 287] on input "Ajouter des documents" at bounding box center [353, 289] width 259 height 12
type input "**********"
click at [246, 311] on input "**********" at bounding box center [241, 308] width 35 height 14
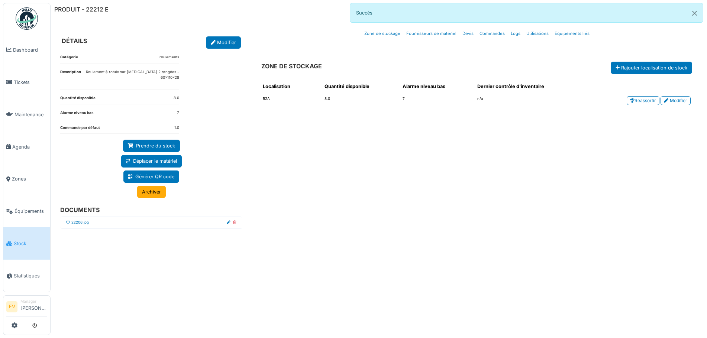
click at [68, 221] on icon at bounding box center [68, 223] width 4 height 4
click at [692, 13] on button "Close" at bounding box center [694, 13] width 17 height 20
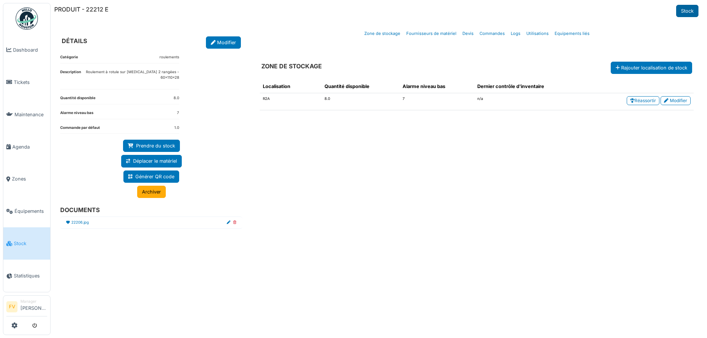
click at [684, 13] on link "Stock" at bounding box center [687, 11] width 22 height 12
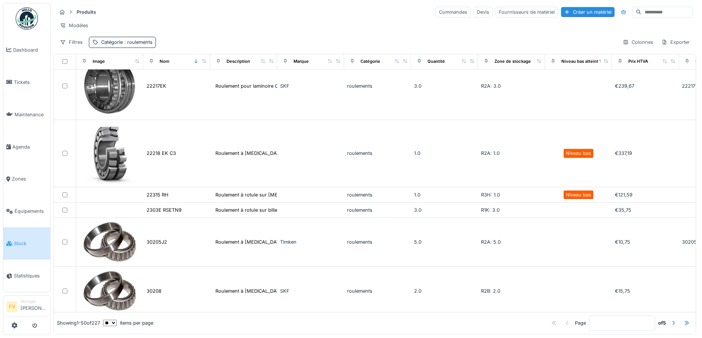
scroll to position [2416, 0]
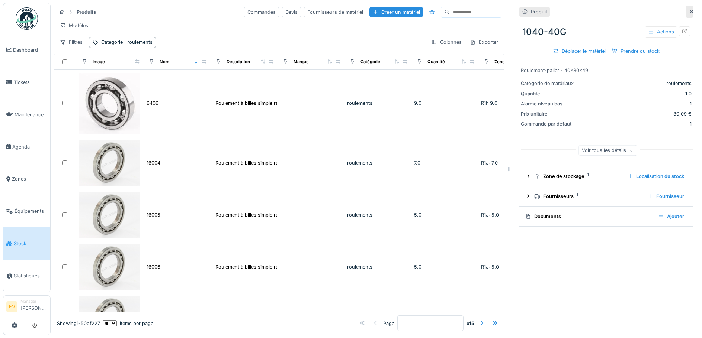
scroll to position [1004, 0]
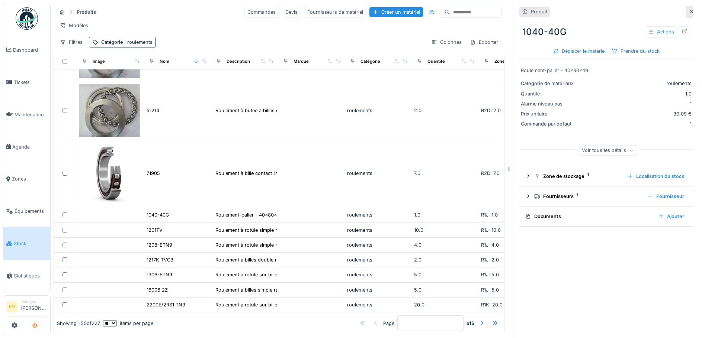
click at [32, 325] on button "submit" at bounding box center [35, 326] width 14 height 12
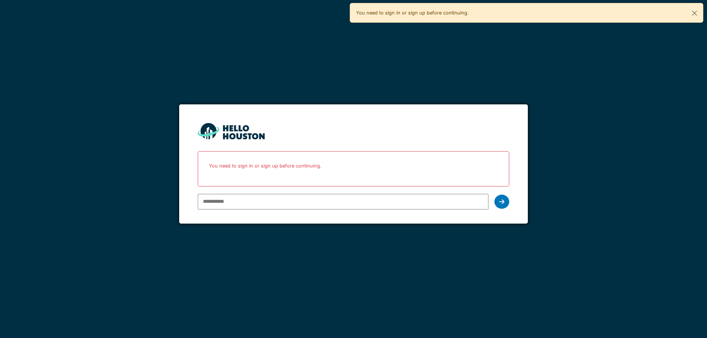
click at [309, 194] on input "email" at bounding box center [343, 202] width 291 height 16
type input "**********"
click at [506, 199] on div at bounding box center [501, 202] width 15 height 14
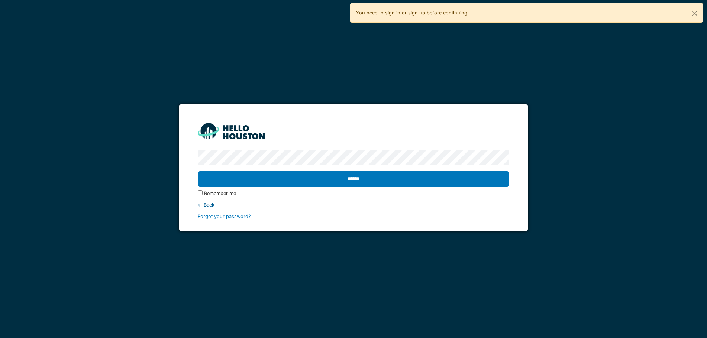
click at [198, 171] on input "******" at bounding box center [354, 179] width 312 height 16
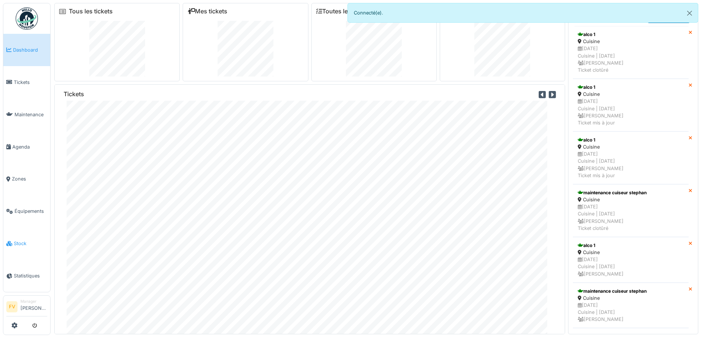
click at [30, 240] on span "Stock" at bounding box center [30, 243] width 33 height 7
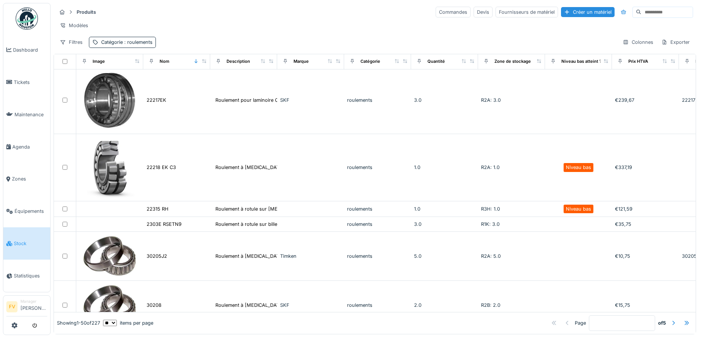
scroll to position [2454, 0]
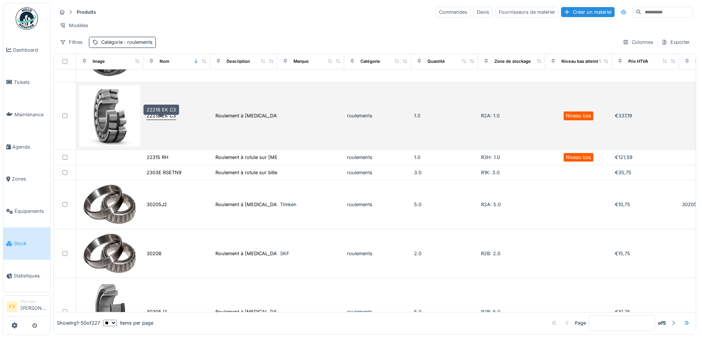
click at [161, 119] on div "22218 EK C3" at bounding box center [160, 115] width 29 height 7
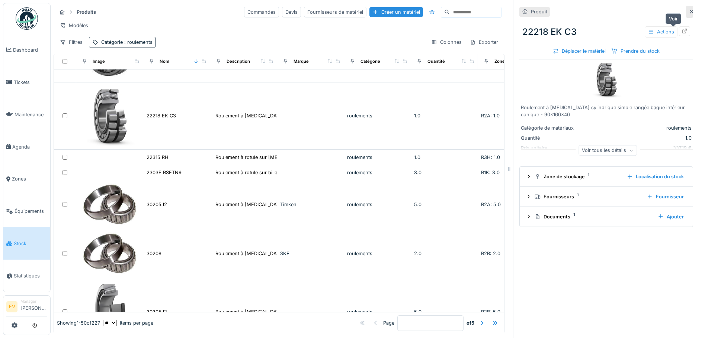
click at [681, 29] on icon at bounding box center [684, 31] width 6 height 5
click at [36, 326] on icon "submit" at bounding box center [34, 326] width 5 height 5
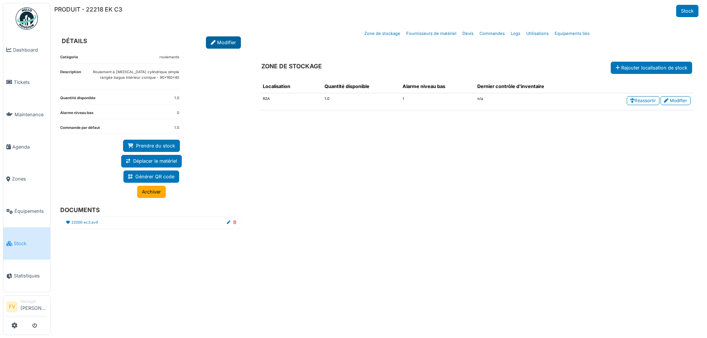
click at [222, 46] on link "Modifier" at bounding box center [223, 42] width 35 height 12
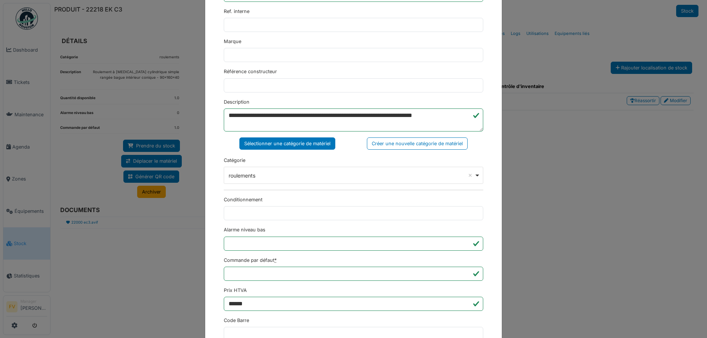
scroll to position [180, 0]
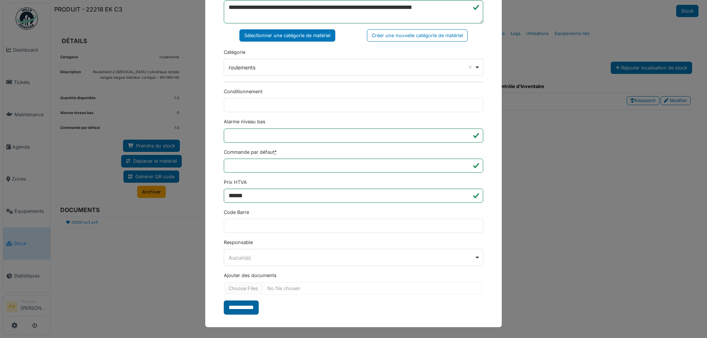
click at [242, 311] on input "**********" at bounding box center [241, 308] width 35 height 14
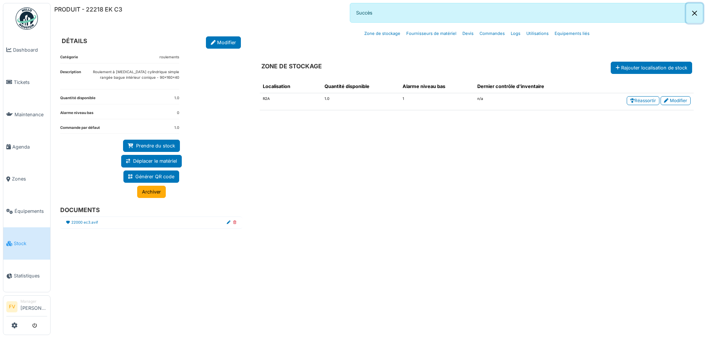
click at [693, 10] on button "Close" at bounding box center [694, 13] width 17 height 20
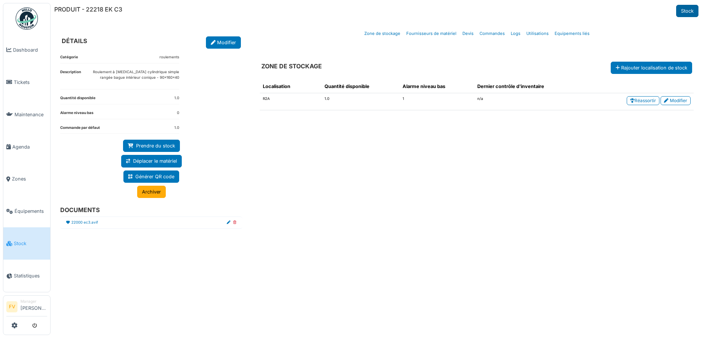
click at [690, 10] on link "Stock" at bounding box center [687, 11] width 22 height 12
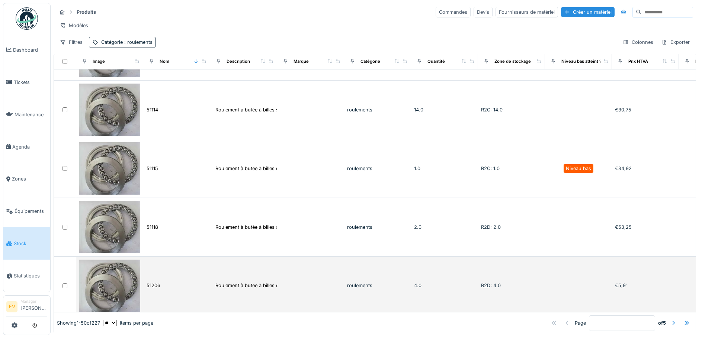
scroll to position [632, 0]
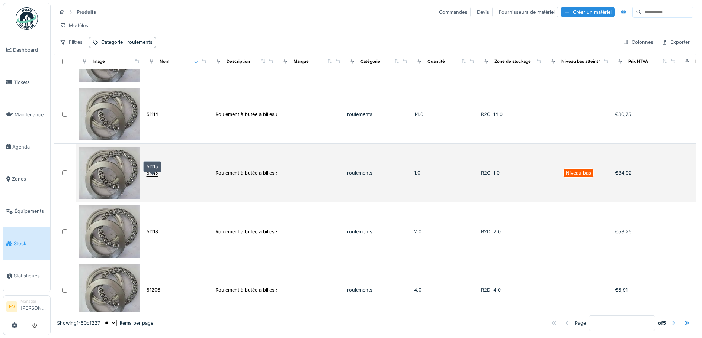
click at [154, 175] on div "51115" at bounding box center [152, 173] width 12 height 7
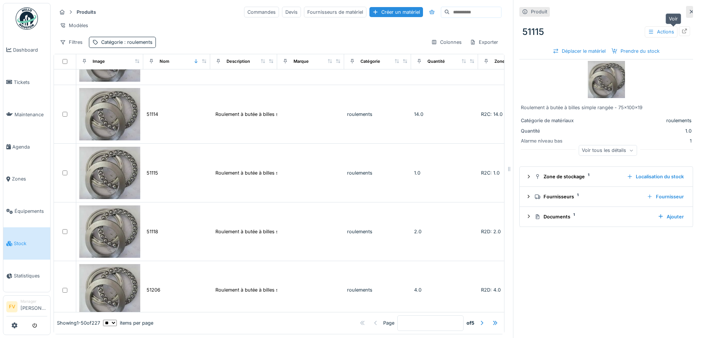
click at [681, 32] on icon at bounding box center [684, 31] width 6 height 5
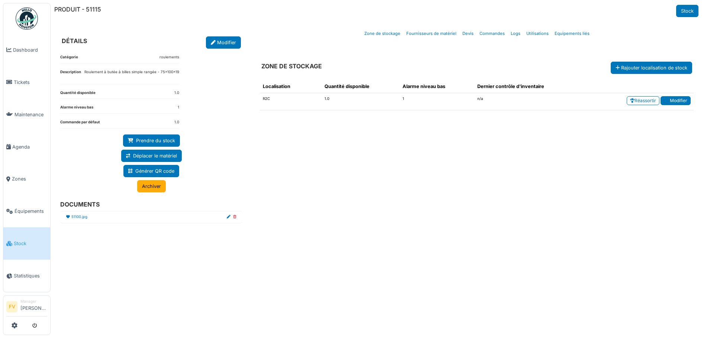
click at [667, 98] on link "Modifier" at bounding box center [676, 100] width 30 height 9
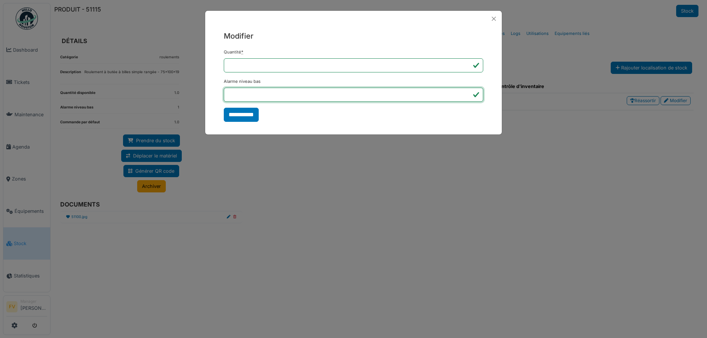
click at [468, 95] on input "*" at bounding box center [353, 95] width 259 height 14
click at [466, 98] on input "**" at bounding box center [353, 95] width 259 height 14
type input "*"
click at [467, 91] on input "*" at bounding box center [353, 95] width 259 height 14
click at [238, 113] on input "**********" at bounding box center [241, 115] width 35 height 14
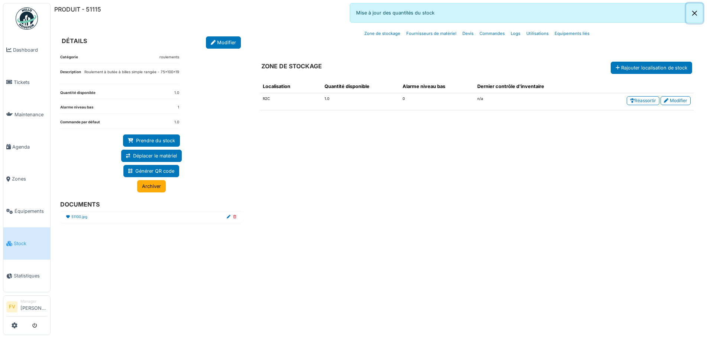
click at [696, 14] on button "Close" at bounding box center [694, 13] width 17 height 20
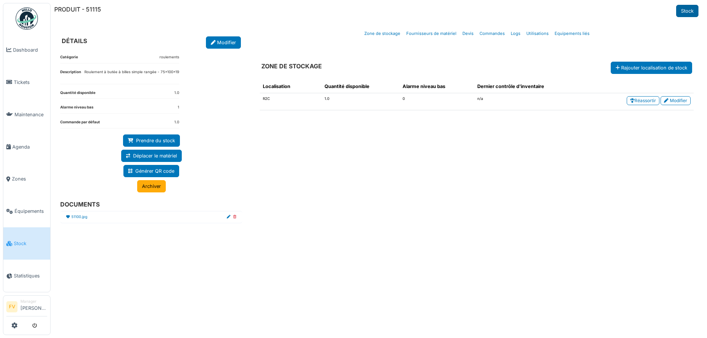
click at [692, 11] on link "Stock" at bounding box center [687, 11] width 22 height 12
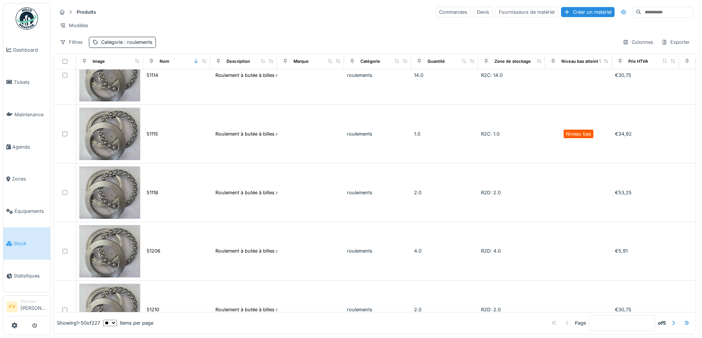
scroll to position [669, 0]
